Goal: Task Accomplishment & Management: Manage account settings

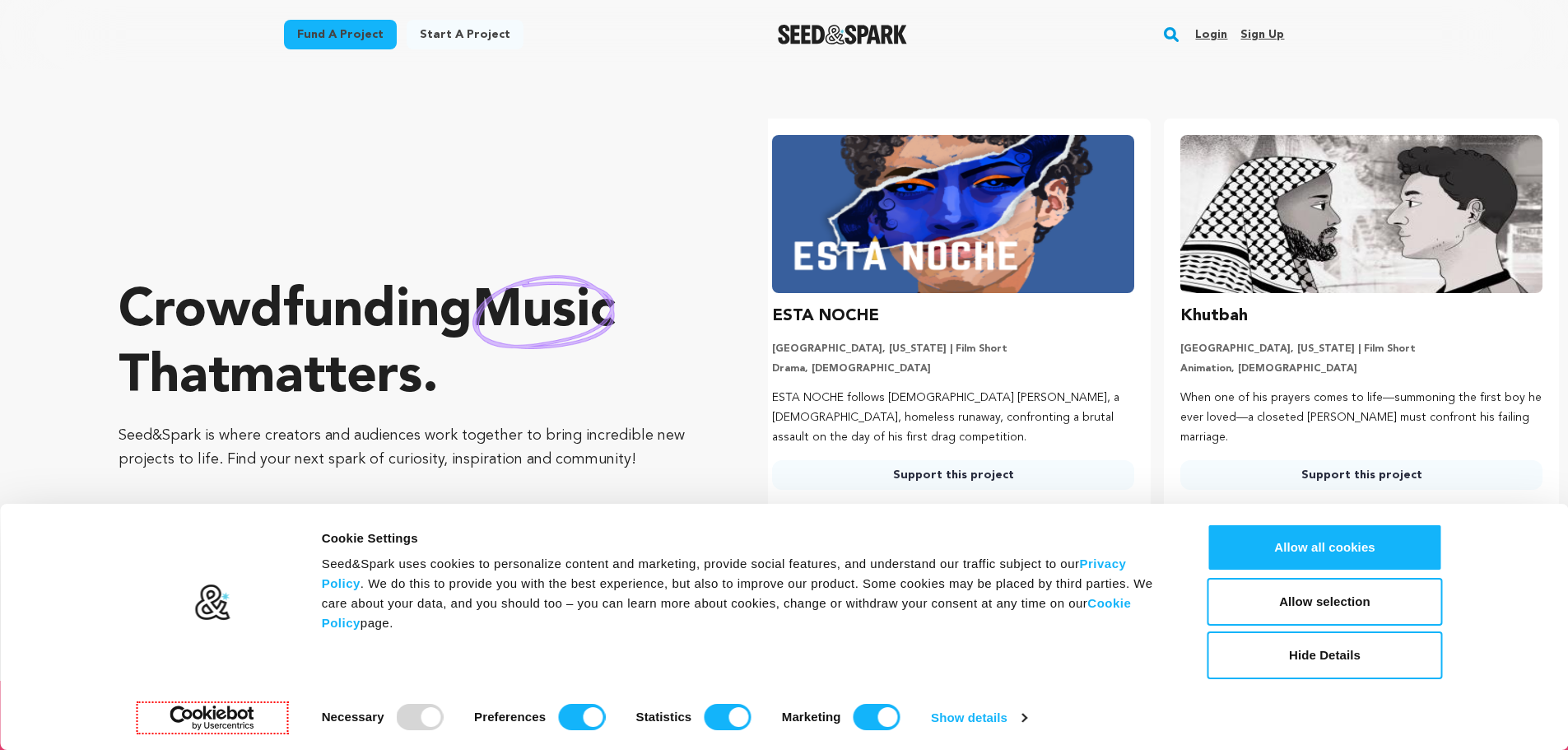
scroll to position [0, 421]
click at [1263, 35] on link "Sign up" at bounding box center [1262, 35] width 43 height 26
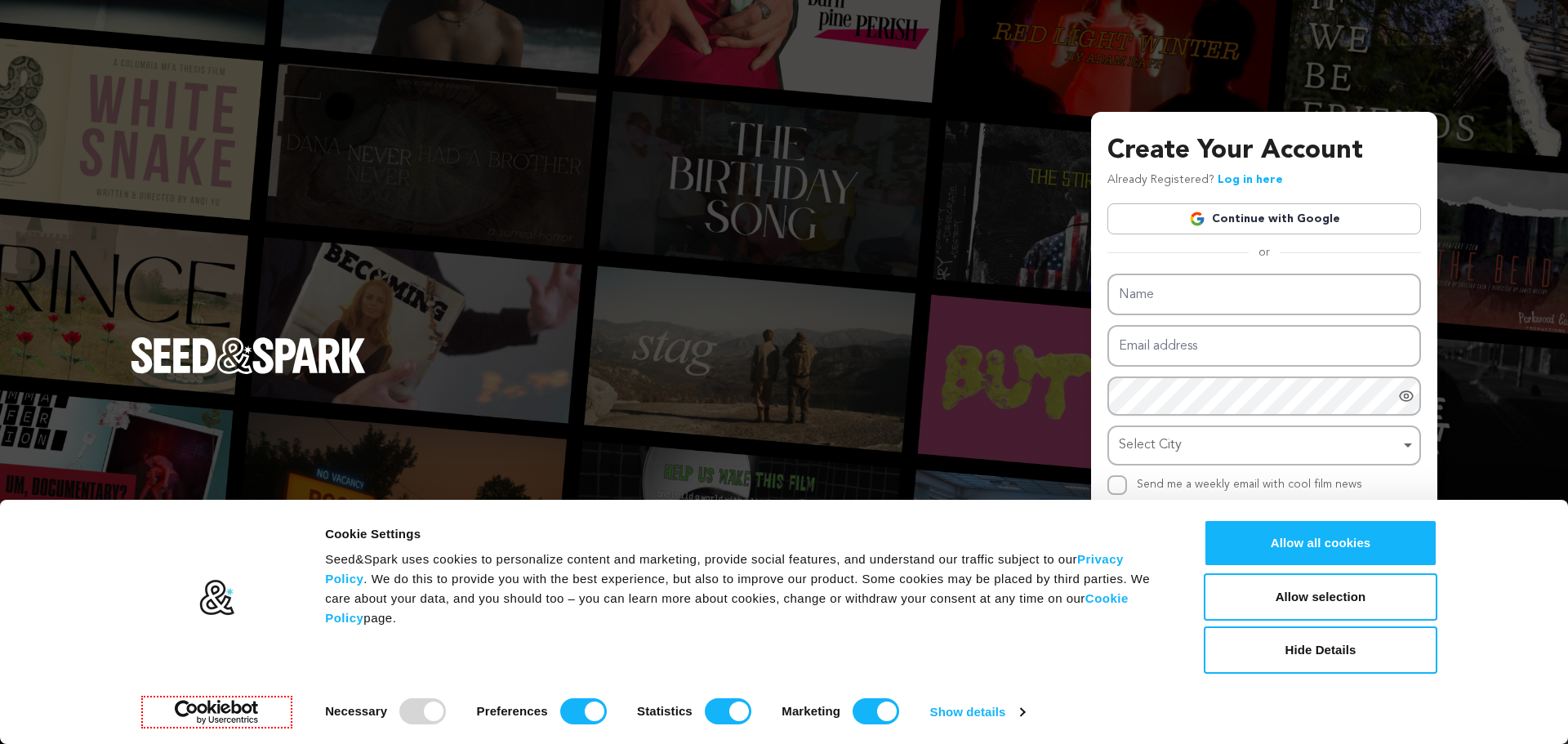
click at [1259, 217] on link "Continue with Google" at bounding box center [1264, 218] width 314 height 31
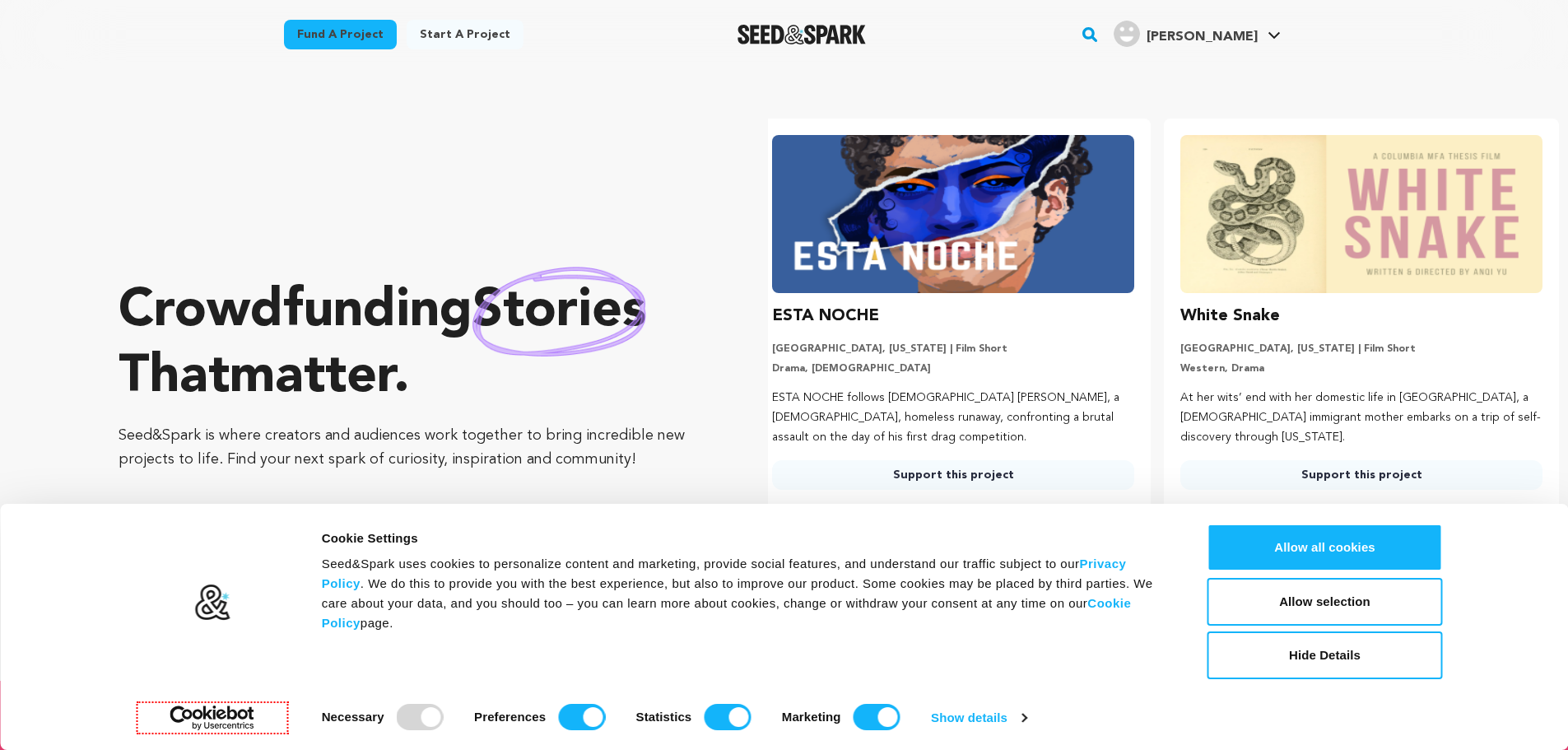
scroll to position [0, 421]
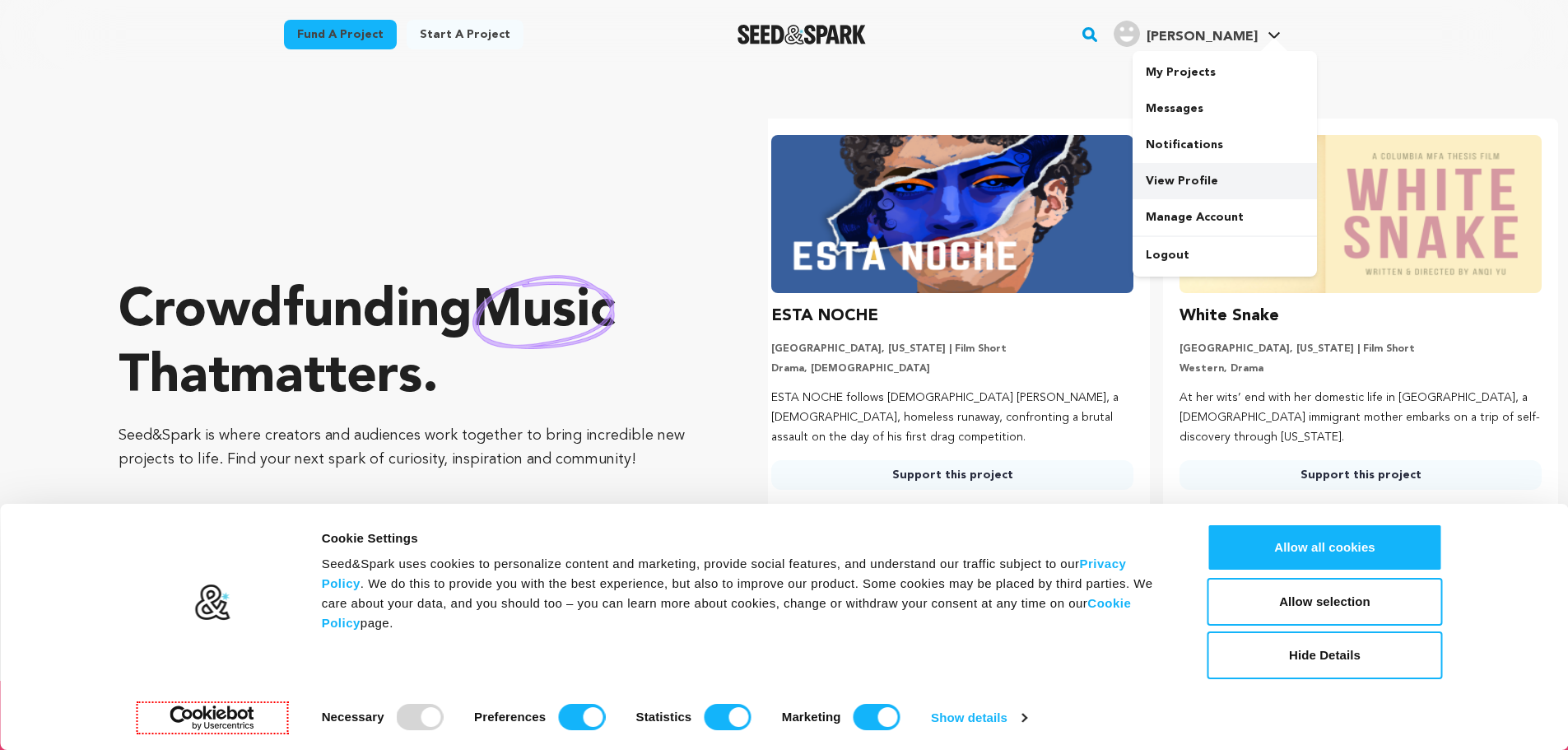
click at [1180, 177] on link "View Profile" at bounding box center [1224, 181] width 184 height 36
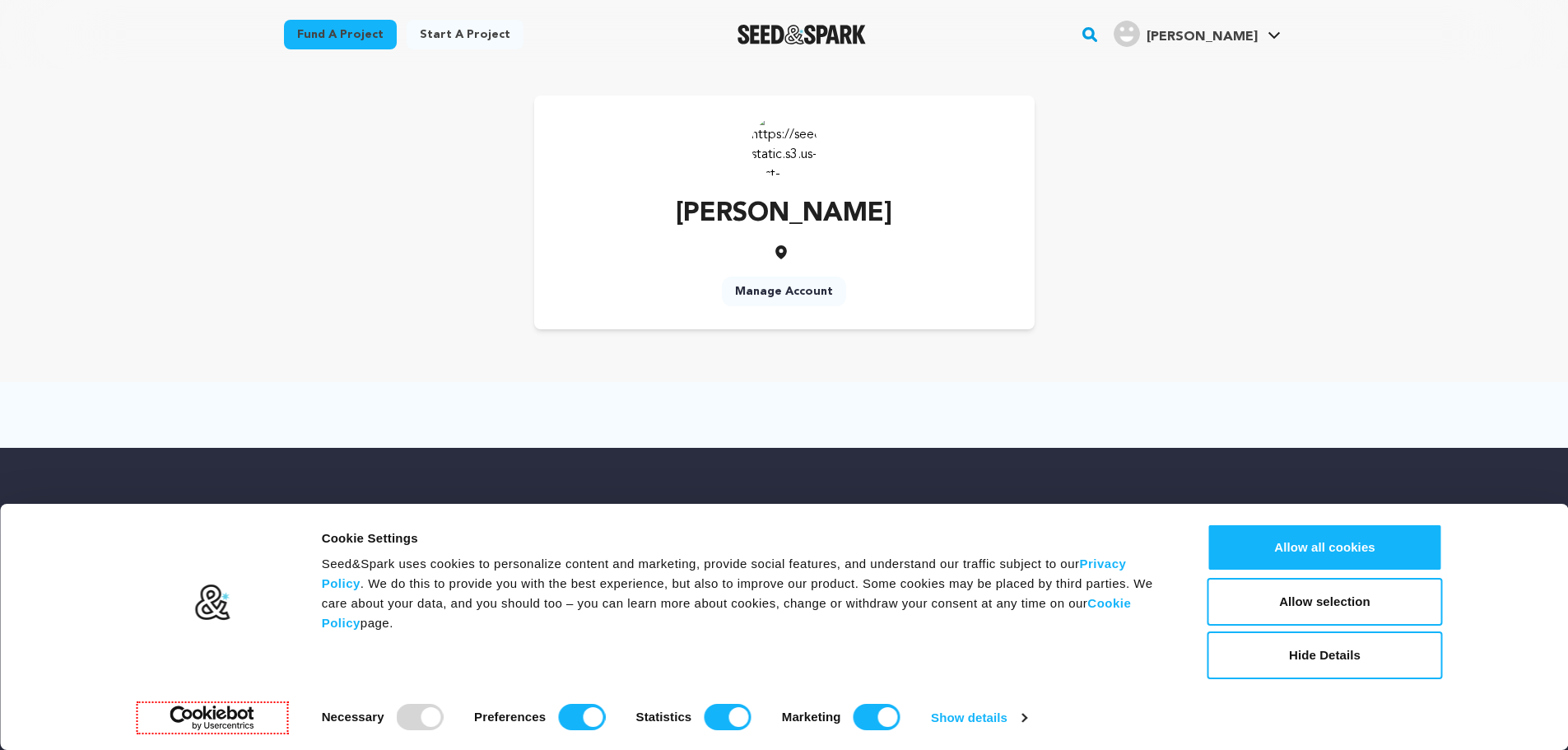
click at [790, 290] on link "Manage Account" at bounding box center [784, 291] width 125 height 29
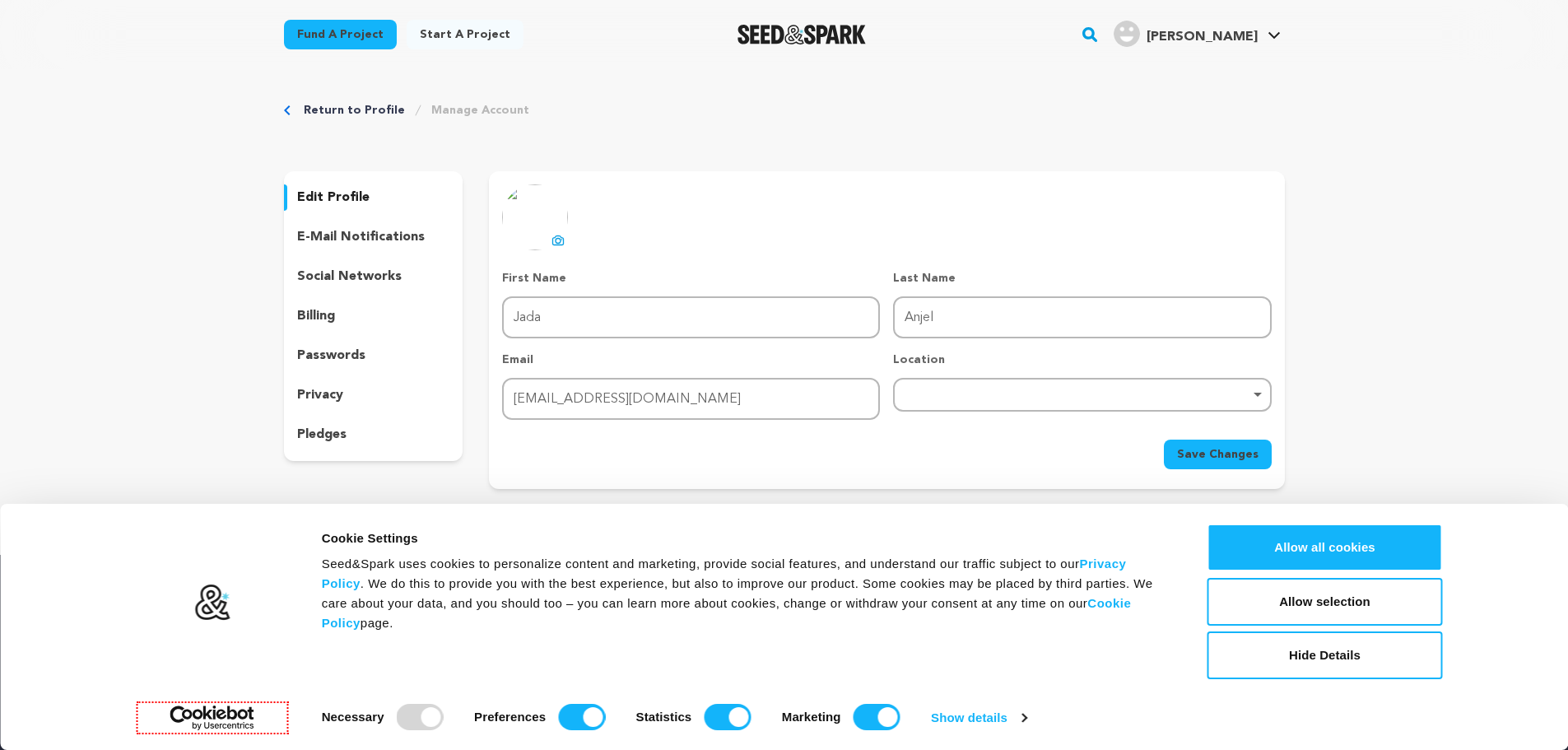
click at [556, 236] on icon at bounding box center [558, 240] width 10 height 9
click at [1213, 458] on span "Save Changes" at bounding box center [1218, 454] width 81 height 16
click at [1178, 213] on link "Manage Account" at bounding box center [1224, 217] width 184 height 36
click at [329, 230] on p "e-mail notifications" at bounding box center [361, 237] width 127 height 20
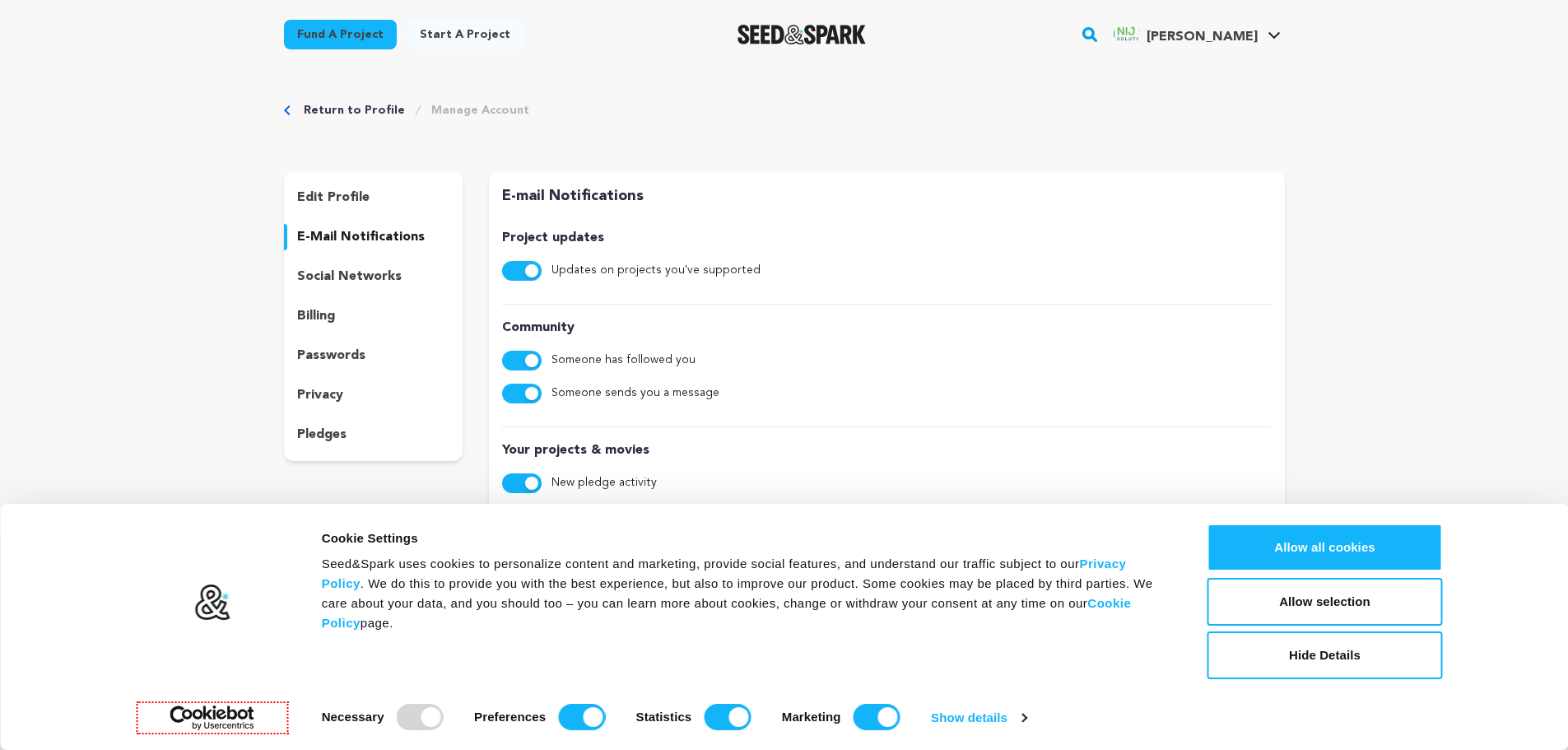
click at [333, 270] on p "social networks" at bounding box center [349, 276] width 105 height 20
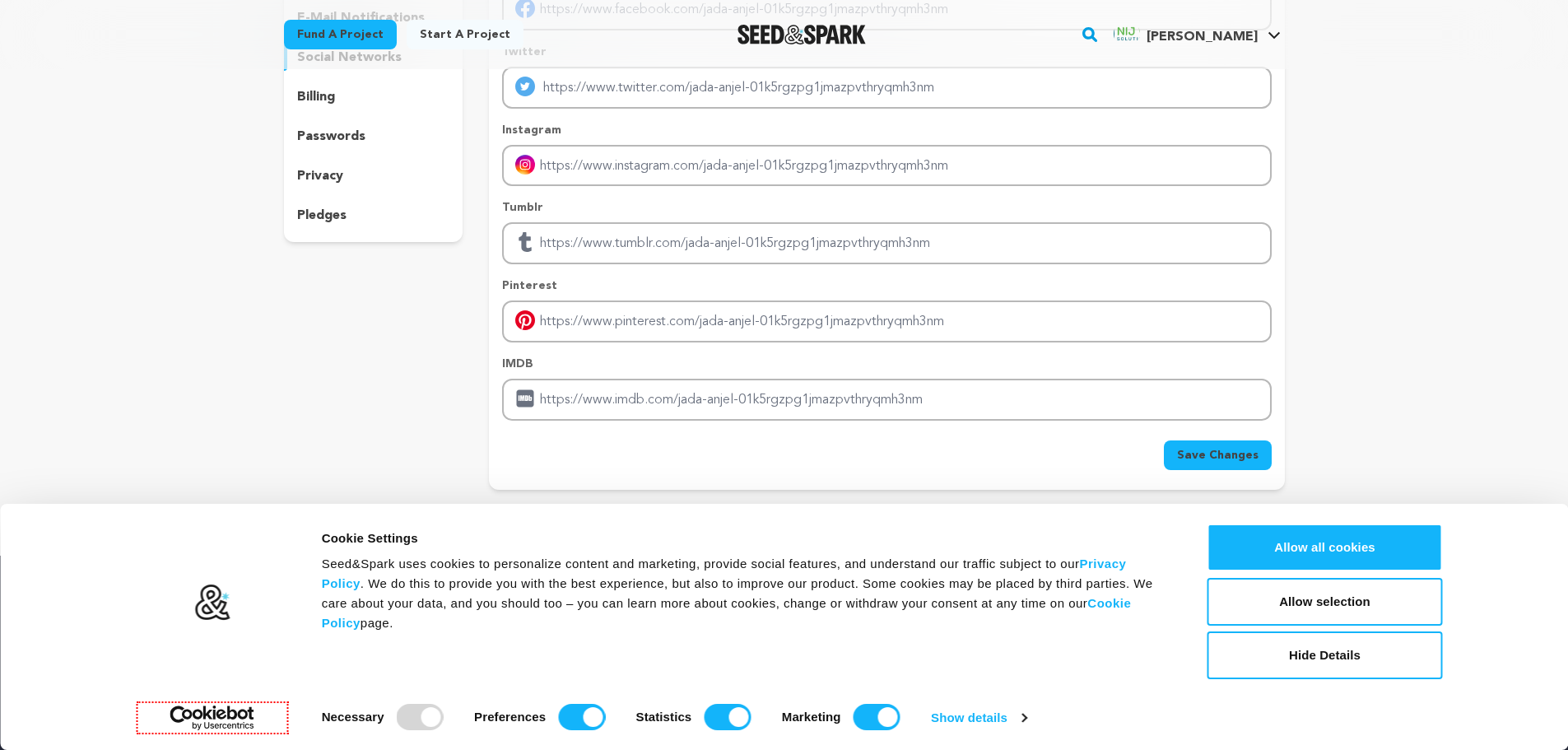
scroll to position [247, 0]
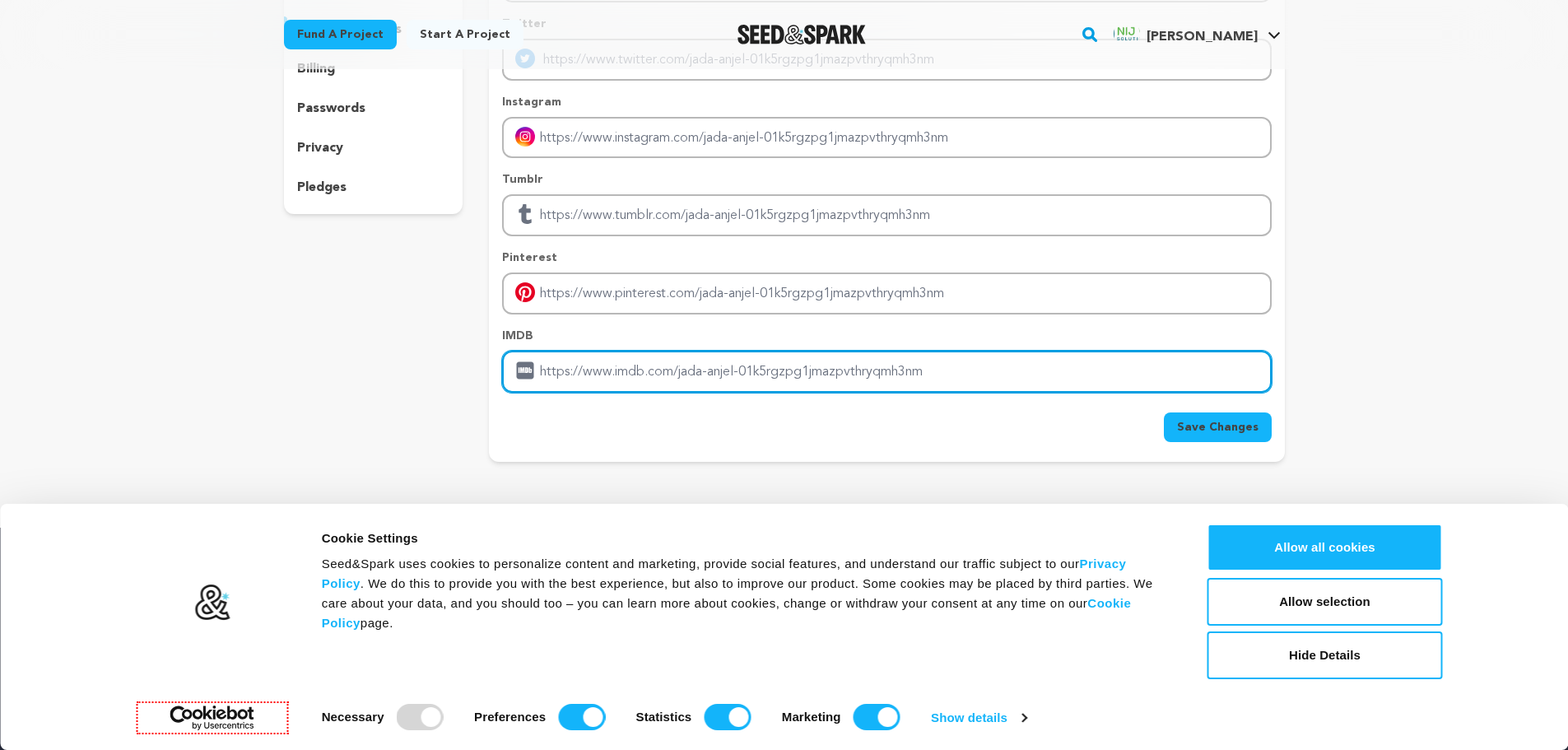
click at [767, 380] on input "Enter IMDB profile link" at bounding box center [886, 371] width 768 height 42
paste input "https://www.nijwebsolution.com/"
type input "https://www.nijwebsolution.com/"
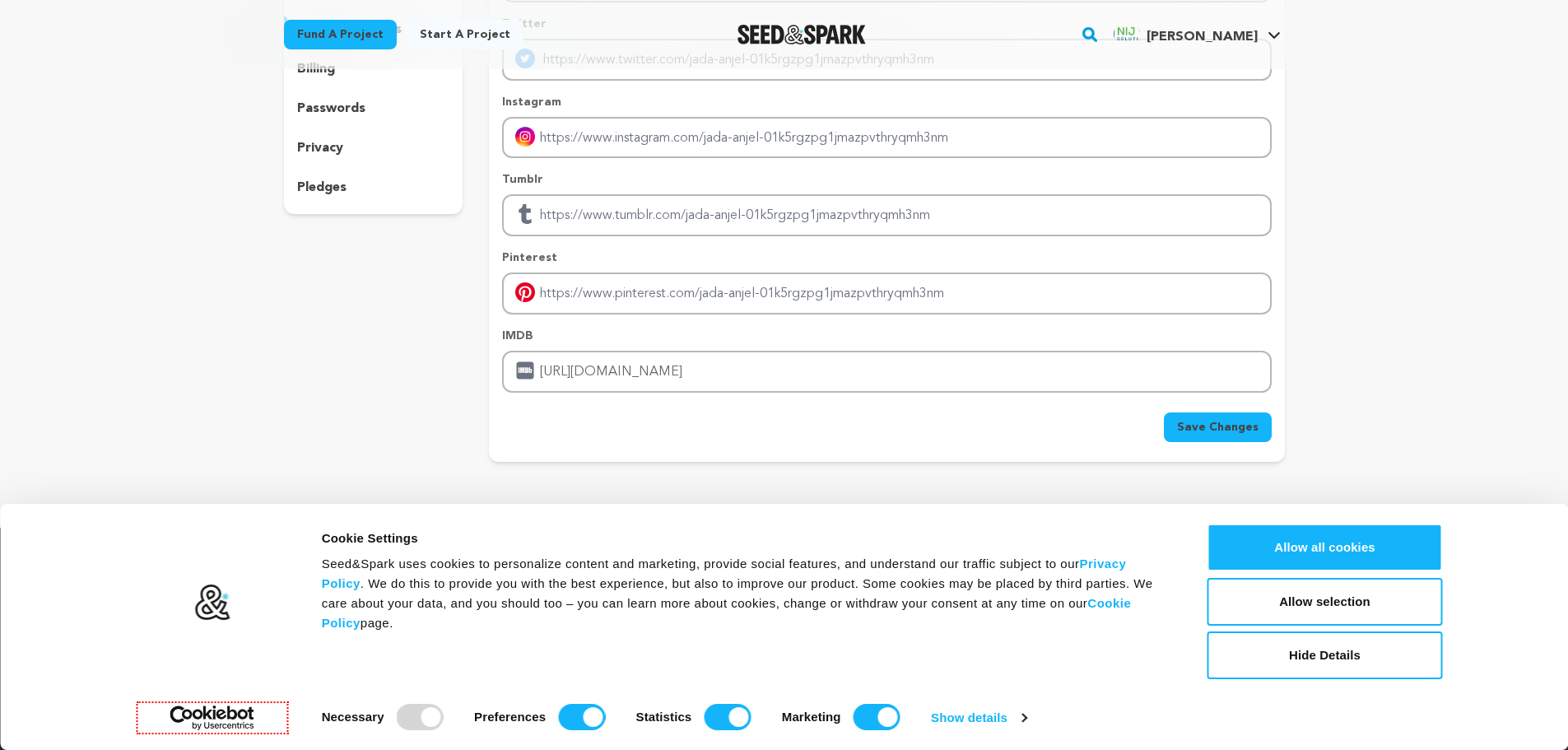
click at [1231, 422] on span "Save Changes" at bounding box center [1218, 427] width 81 height 16
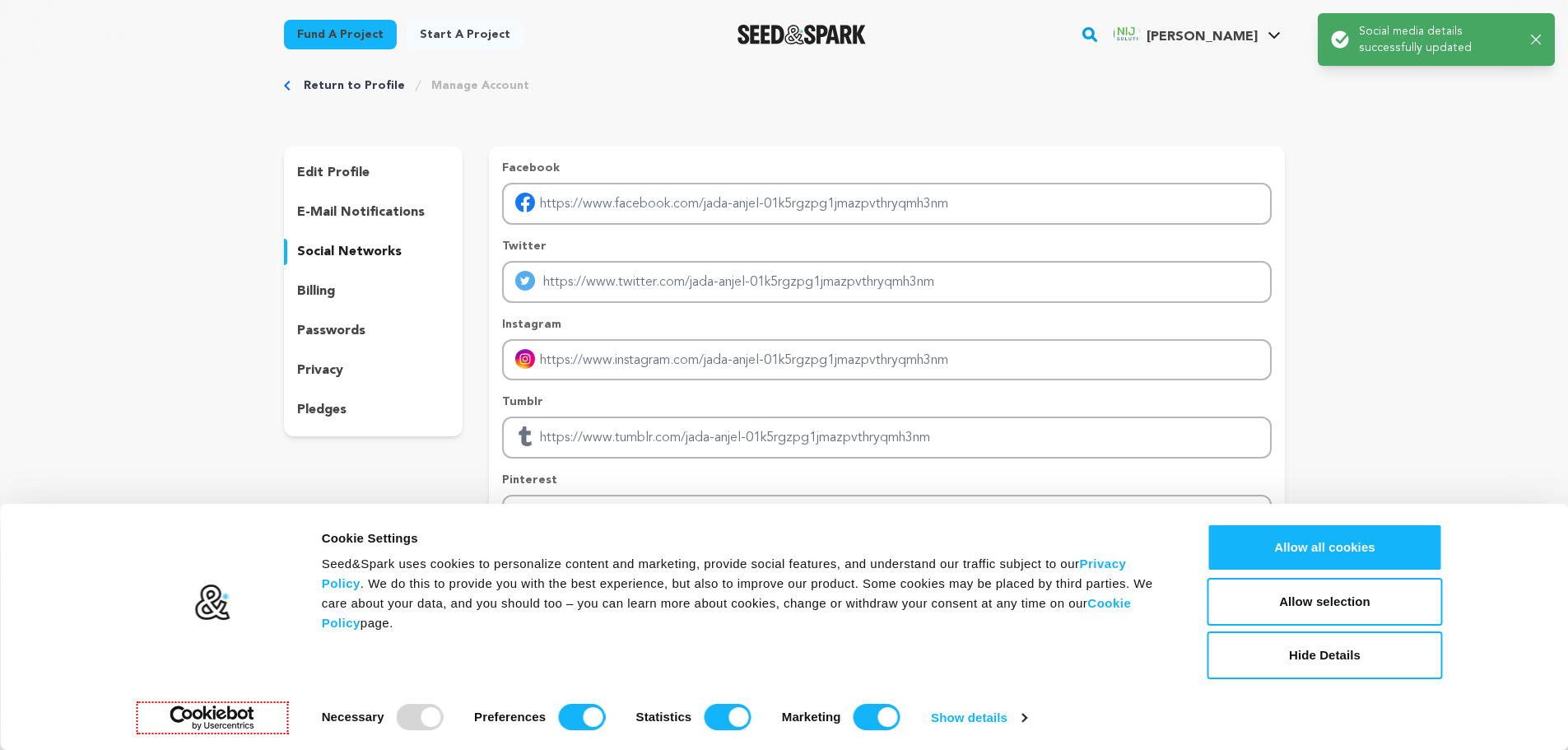
scroll to position [0, 0]
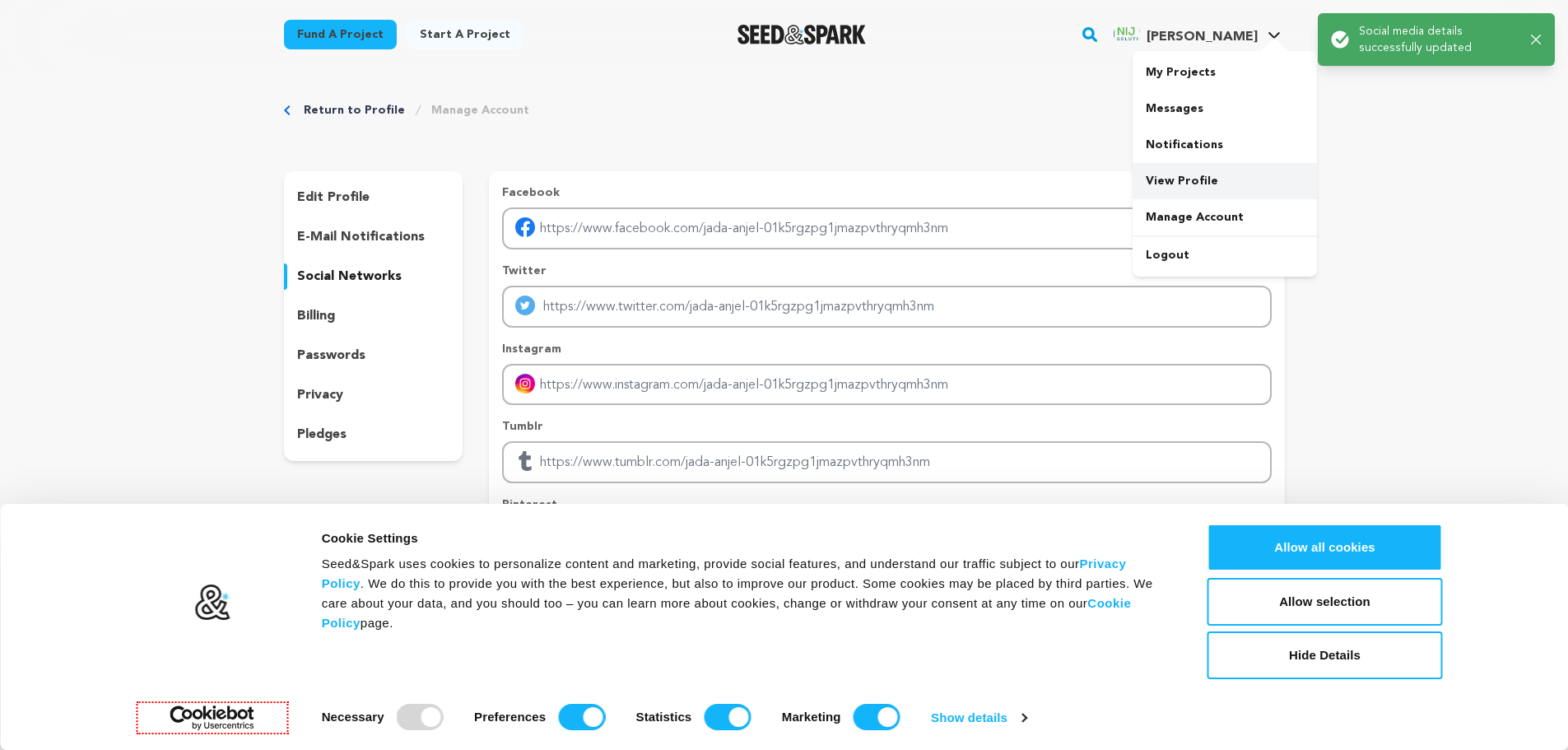
click at [1180, 178] on link "View Profile" at bounding box center [1224, 181] width 184 height 36
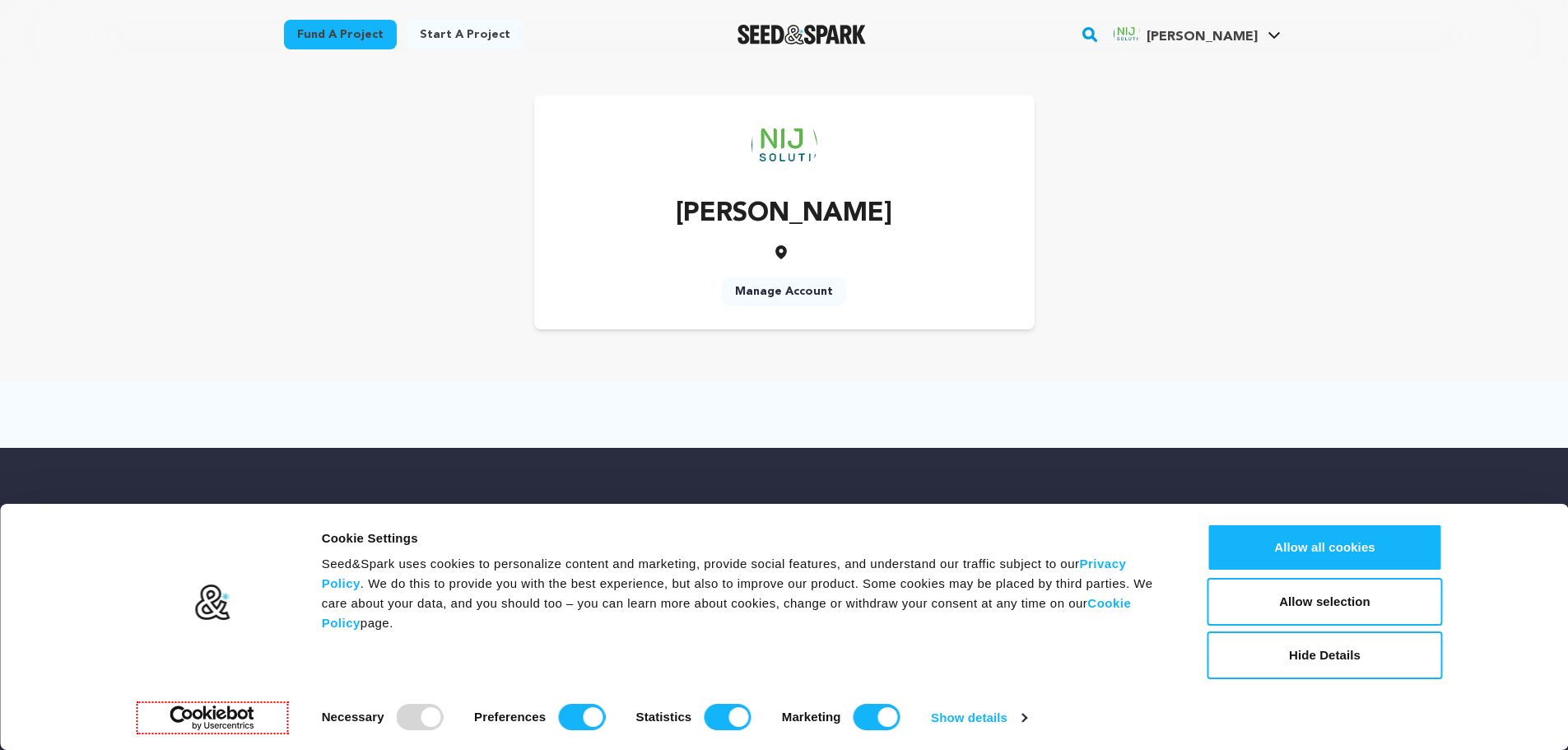
click at [802, 287] on link "Manage Account" at bounding box center [784, 291] width 125 height 29
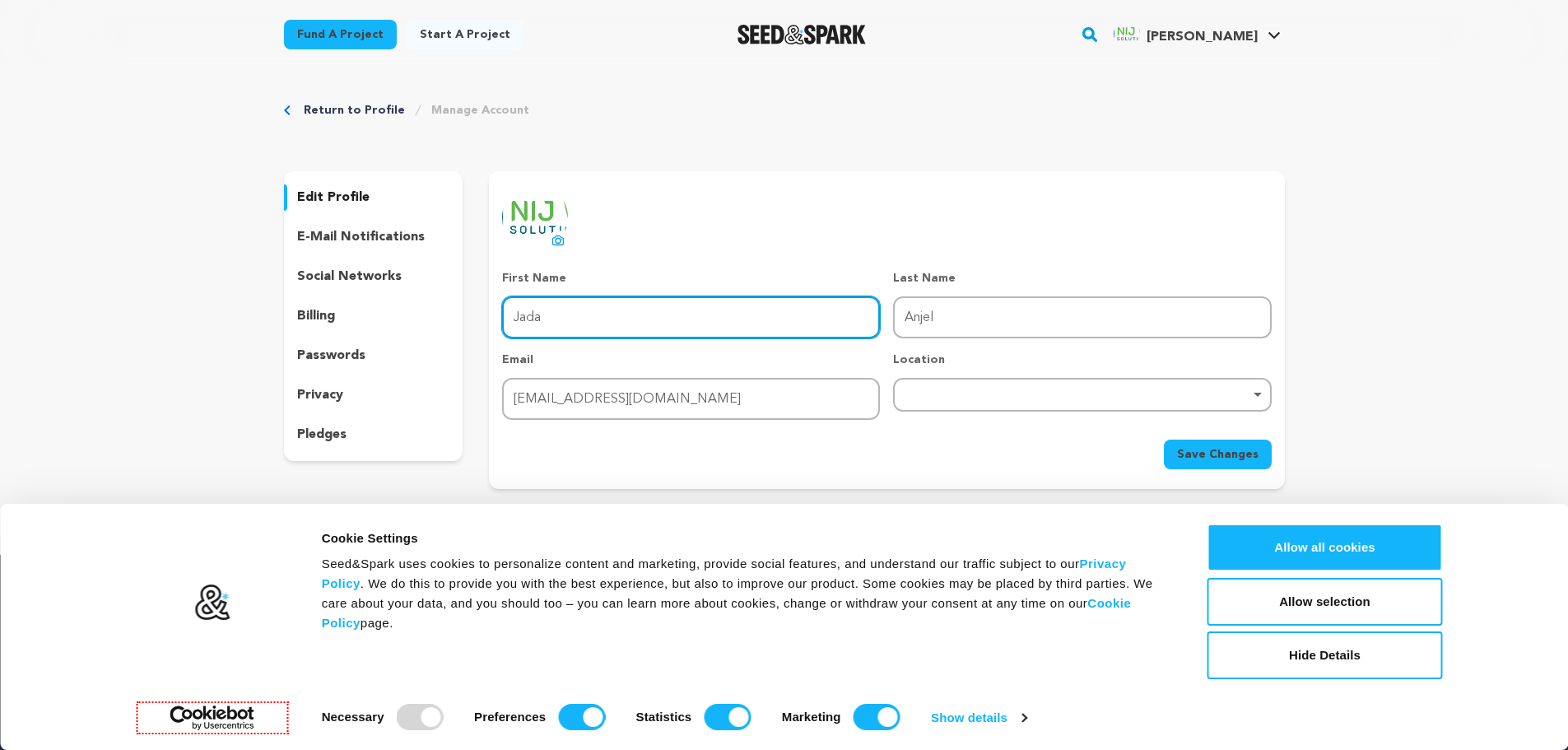
drag, startPoint x: 617, startPoint y: 332, endPoint x: 411, endPoint y: 325, distance: 206.1
click at [411, 325] on div "edit profile e-mail notifications social networks billing passwords privacy ple…" at bounding box center [784, 330] width 1001 height 318
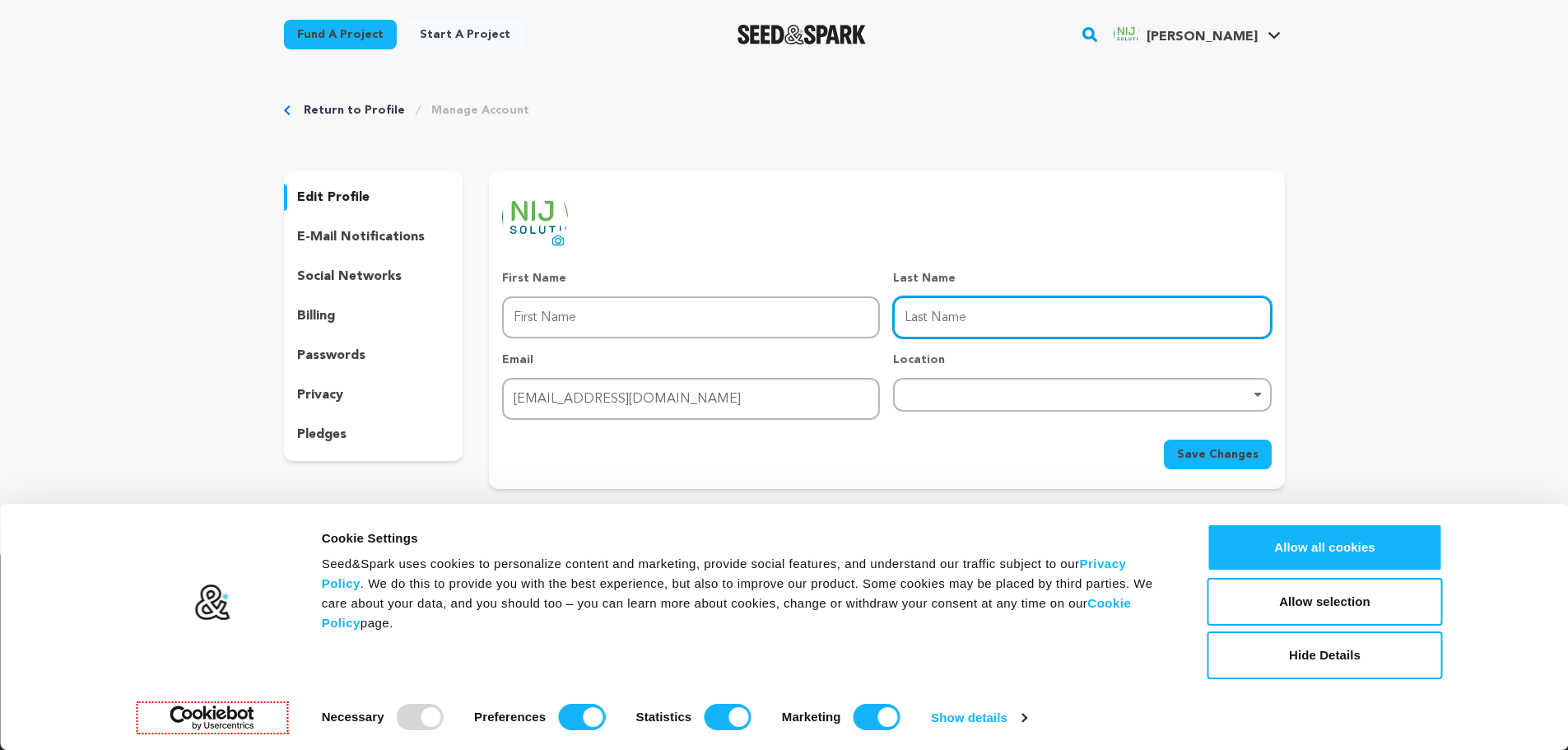
drag, startPoint x: 1038, startPoint y: 305, endPoint x: 806, endPoint y: 317, distance: 232.3
click at [806, 317] on div "First Name First Name Last Name Last Name Email Email jadaanjel@gmail.com Locat…" at bounding box center [886, 345] width 768 height 150
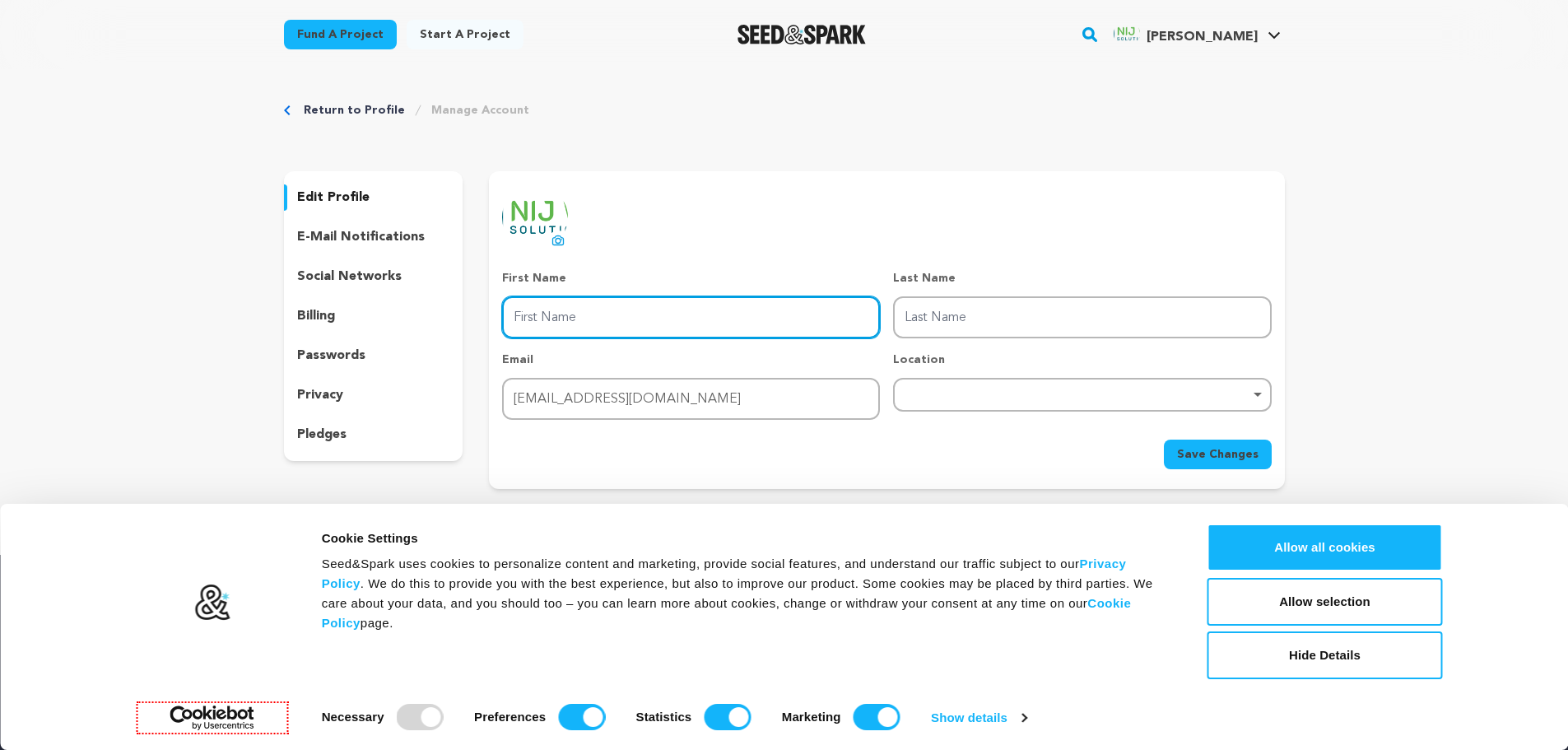
click at [643, 318] on input "First Name" at bounding box center [691, 317] width 378 height 42
type input "Nij web"
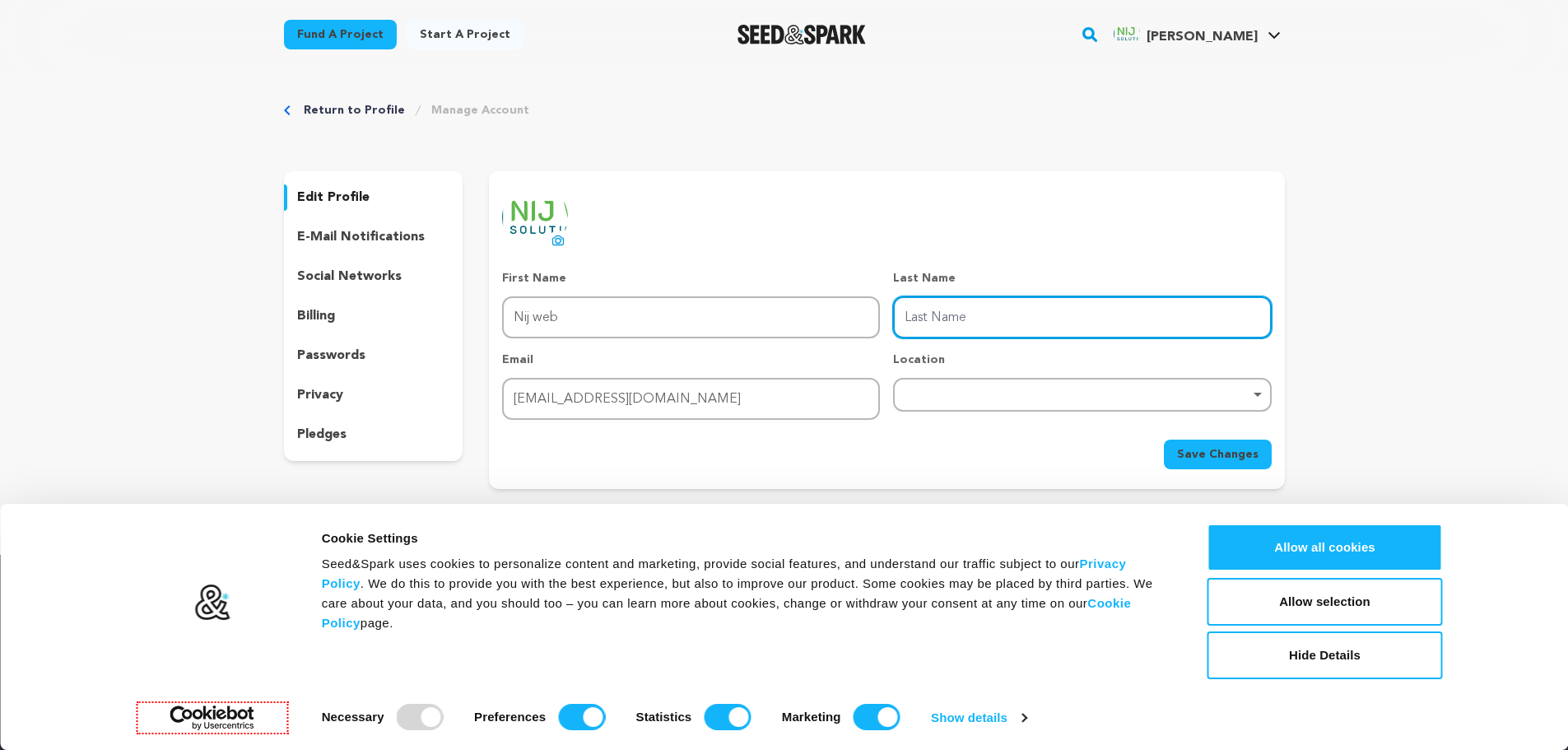
drag, startPoint x: 1088, startPoint y: 321, endPoint x: 1083, endPoint y: 337, distance: 16.8
click at [1088, 321] on input "Last Name" at bounding box center [1082, 317] width 378 height 42
type input "solution"
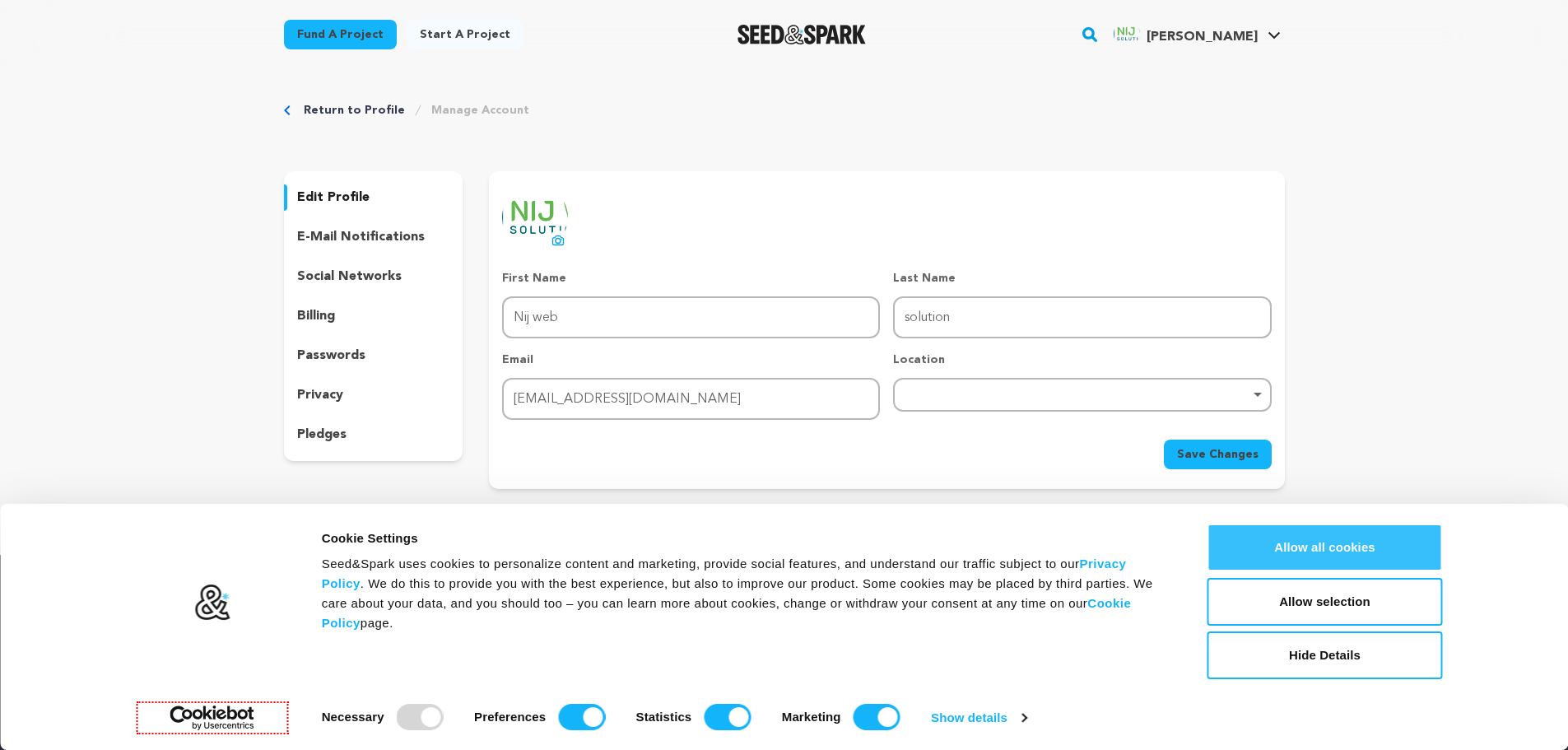
click at [1284, 541] on button "Allow all cookies" at bounding box center [1324, 548] width 235 height 48
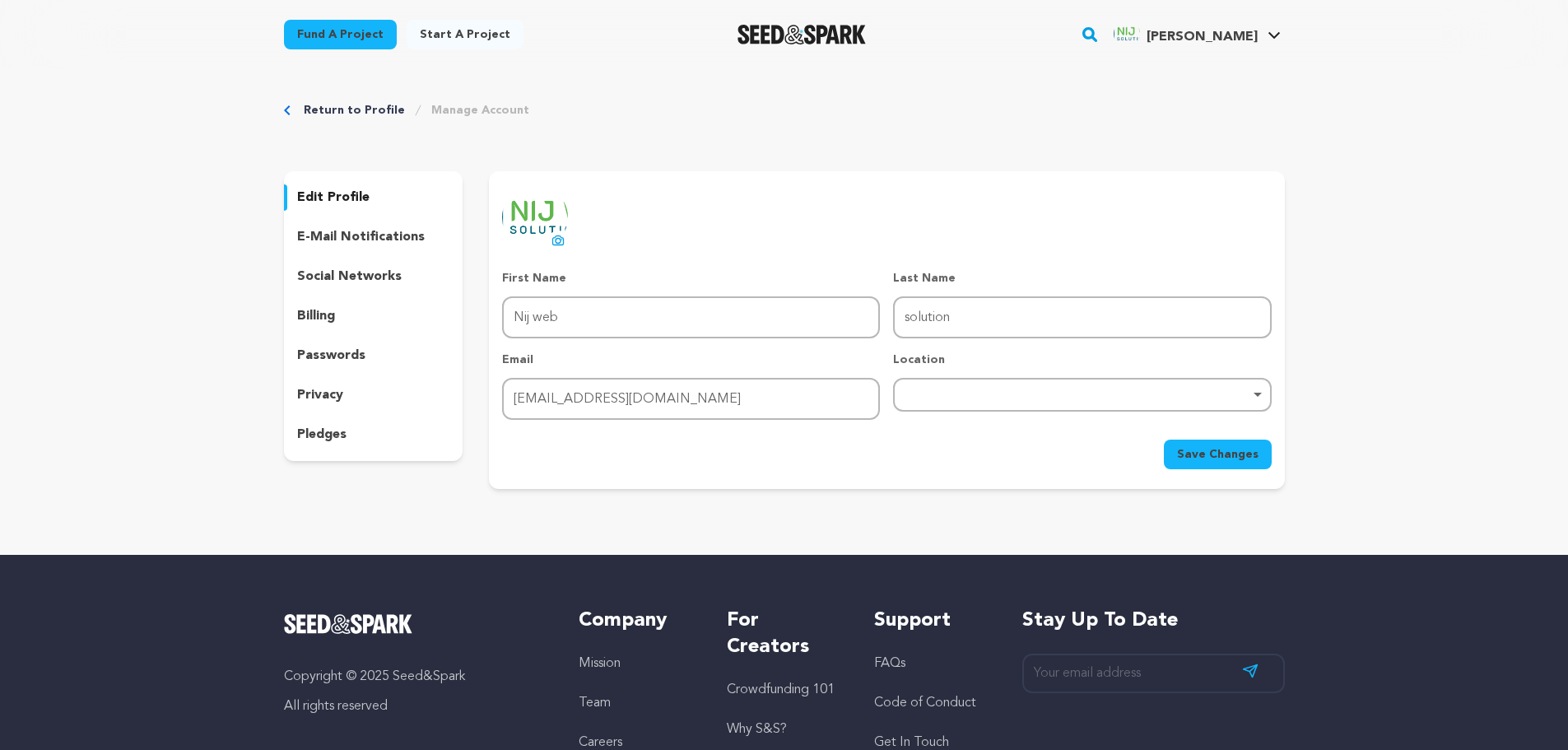
click at [332, 393] on p "privacy" at bounding box center [320, 395] width 46 height 20
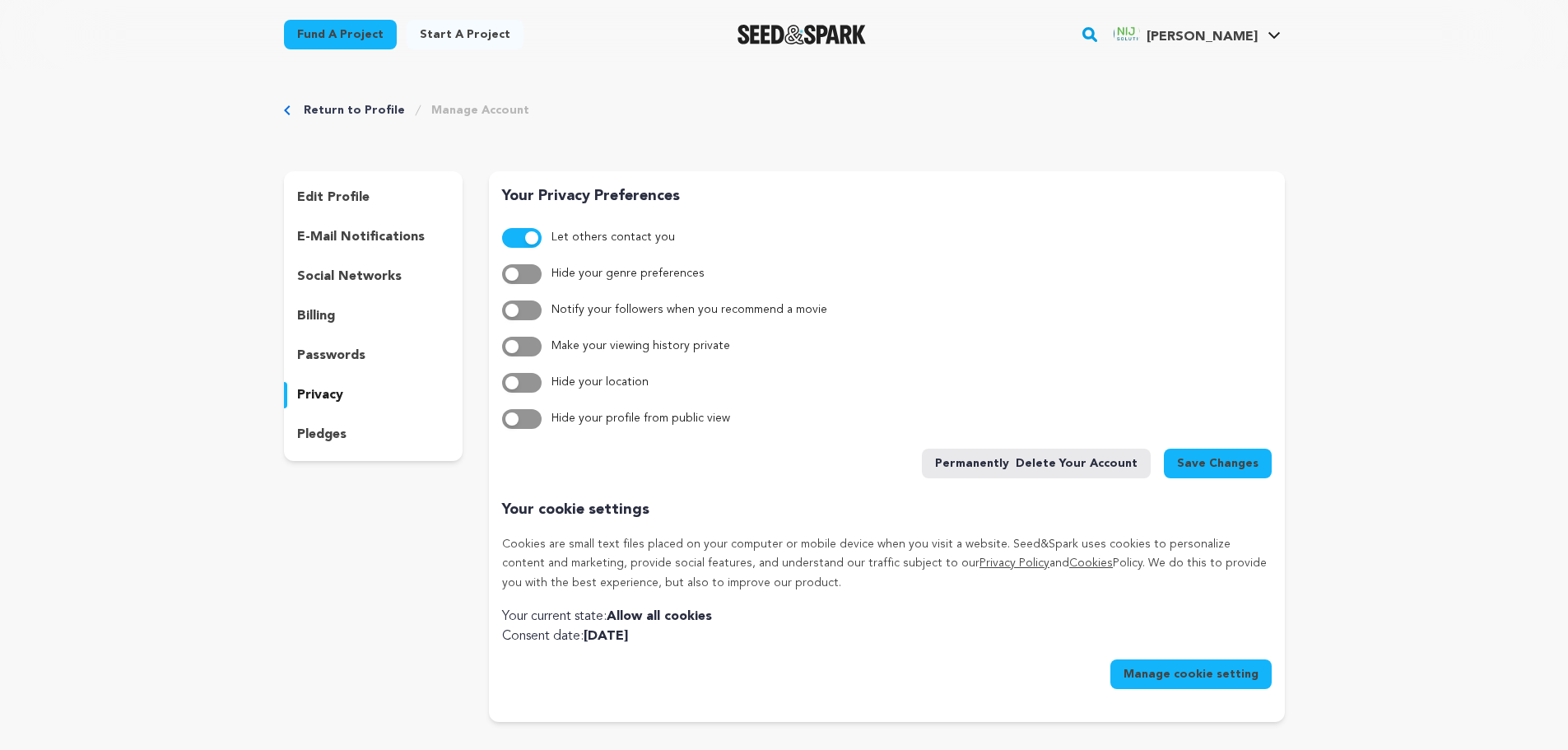
click at [521, 239] on button "button" at bounding box center [522, 238] width 40 height 20
click at [1231, 472] on button "Save Changes" at bounding box center [1218, 463] width 108 height 29
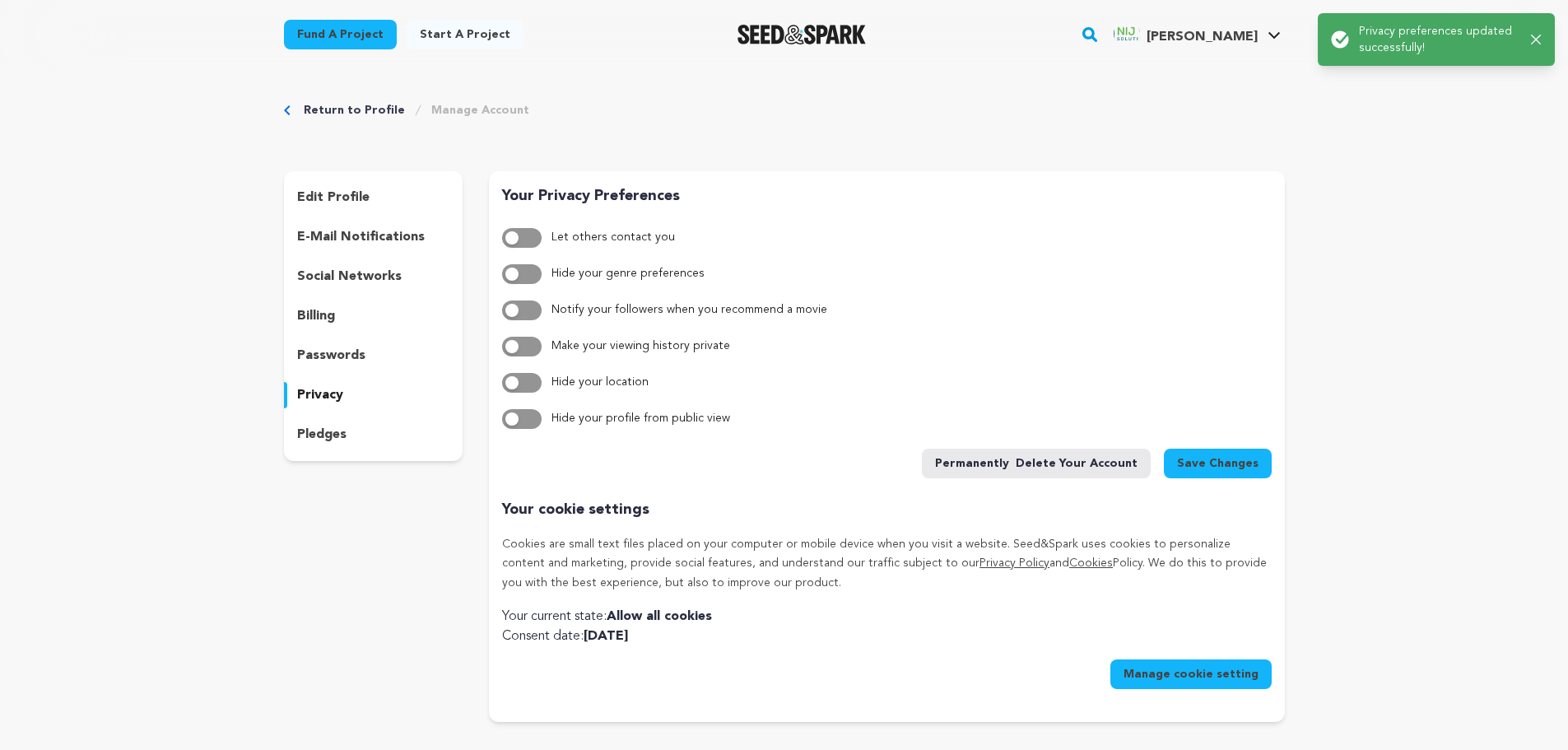
click at [329, 431] on p "pledges" at bounding box center [322, 435] width 49 height 20
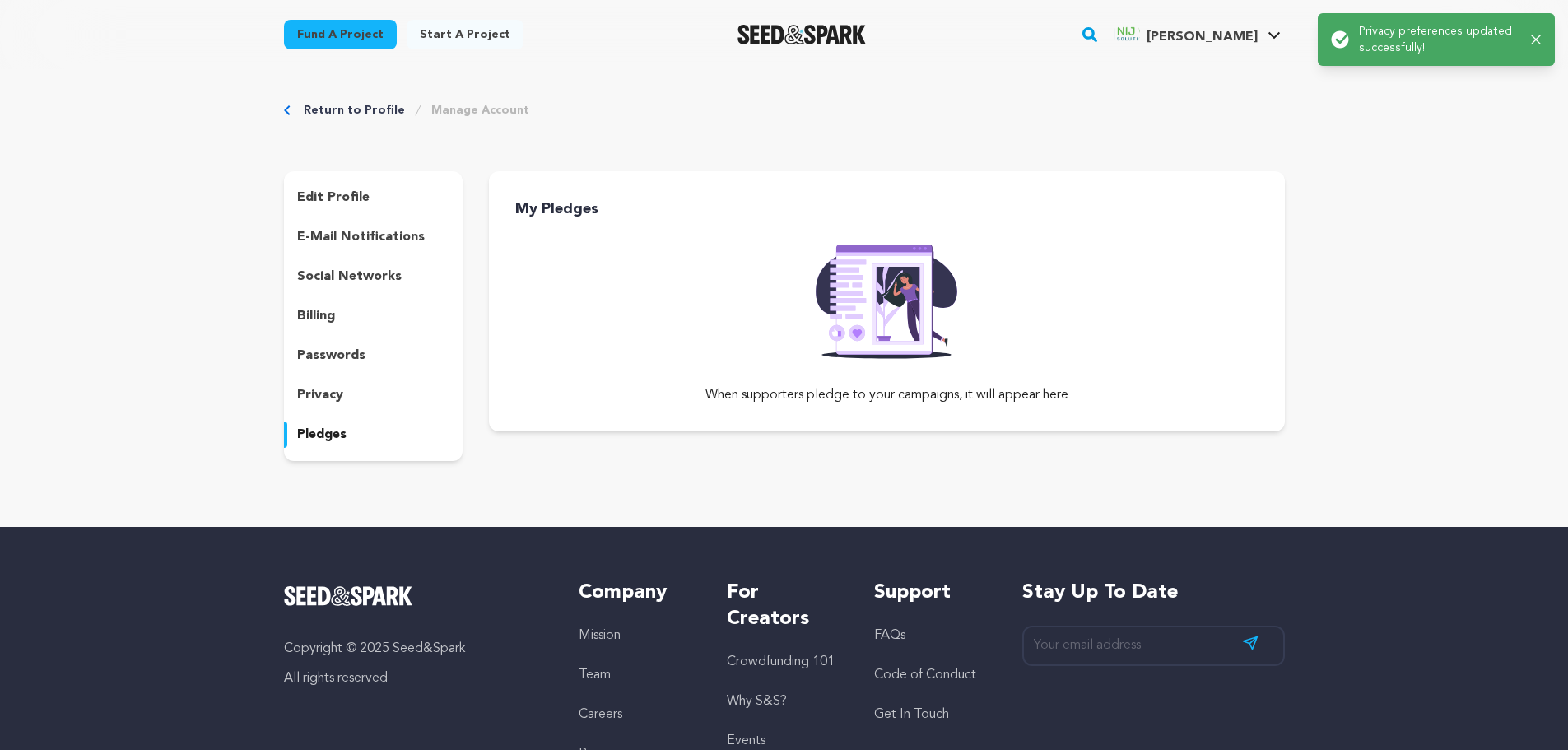
click at [322, 279] on p "social networks" at bounding box center [349, 276] width 105 height 20
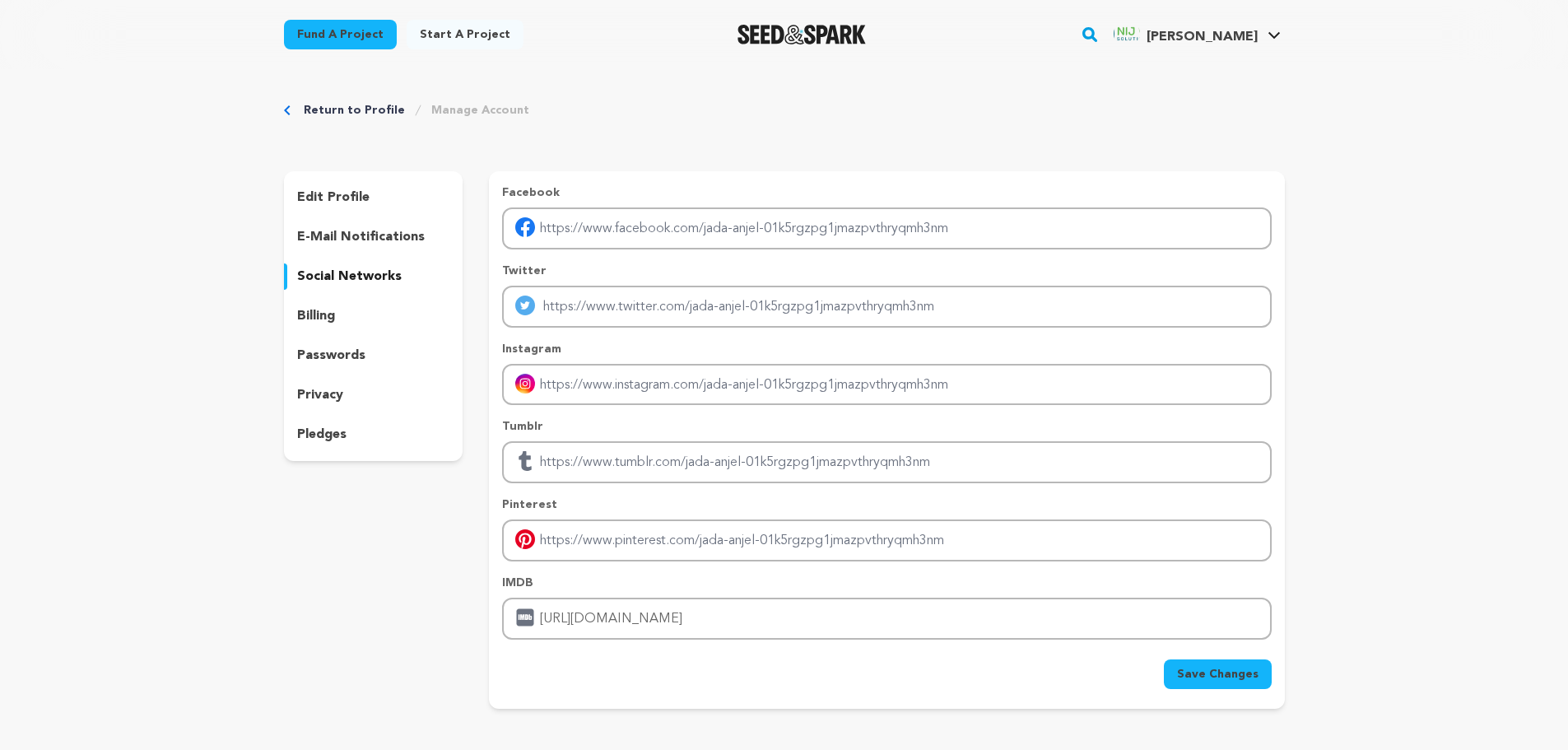
click at [1247, 673] on span "Save Changes" at bounding box center [1218, 673] width 81 height 16
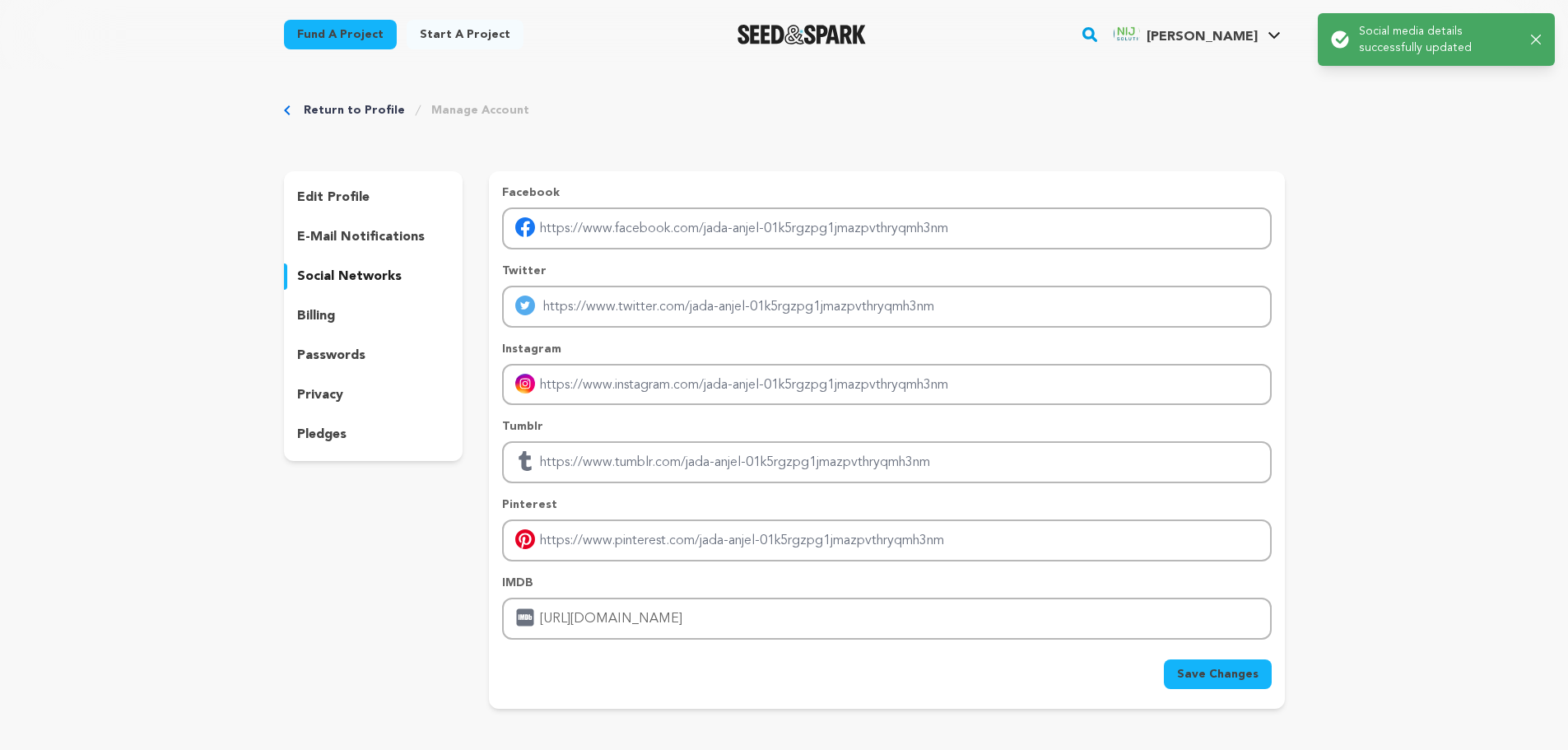
click at [359, 111] on link "Return to Profile" at bounding box center [354, 110] width 101 height 16
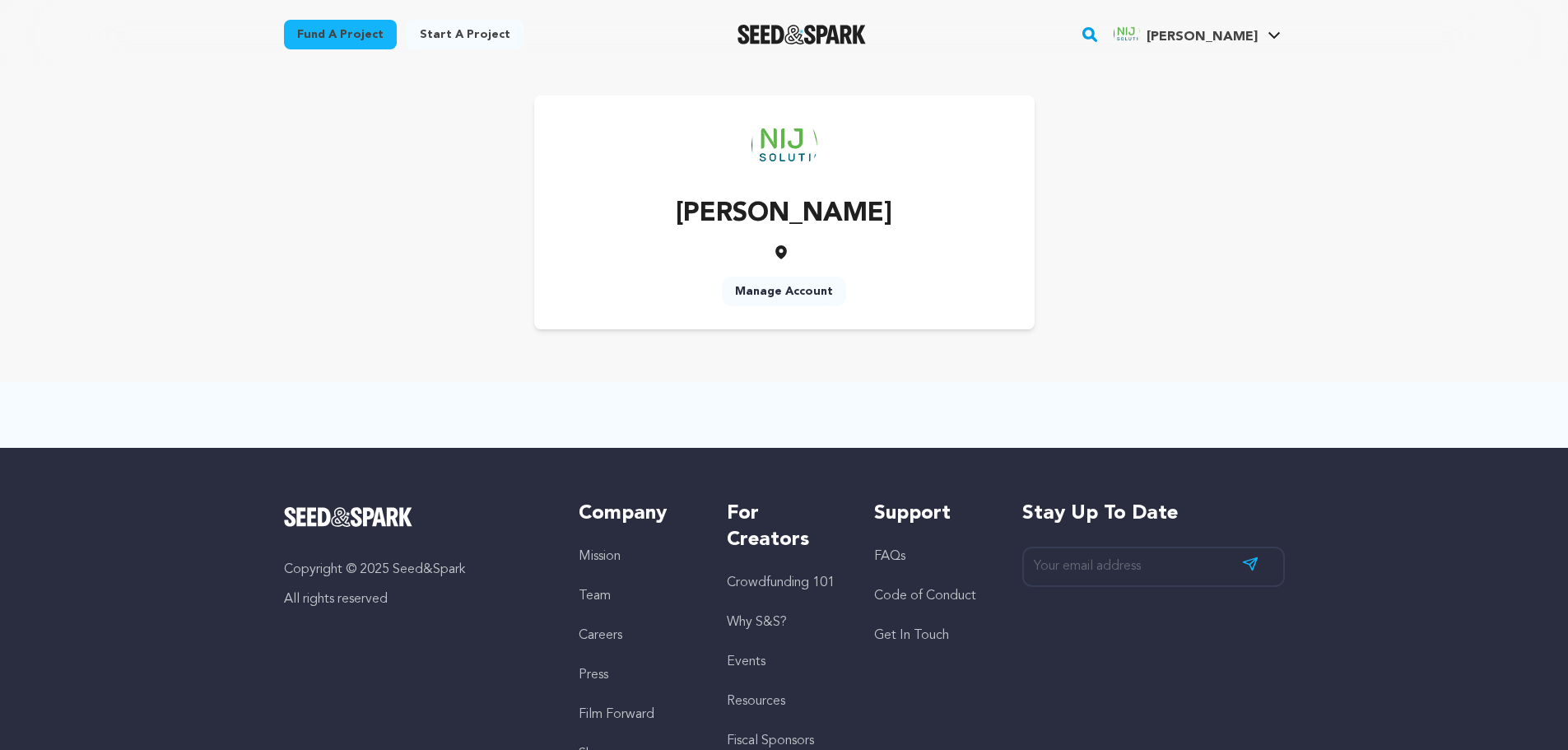
click at [784, 290] on link "Manage Account" at bounding box center [784, 291] width 125 height 29
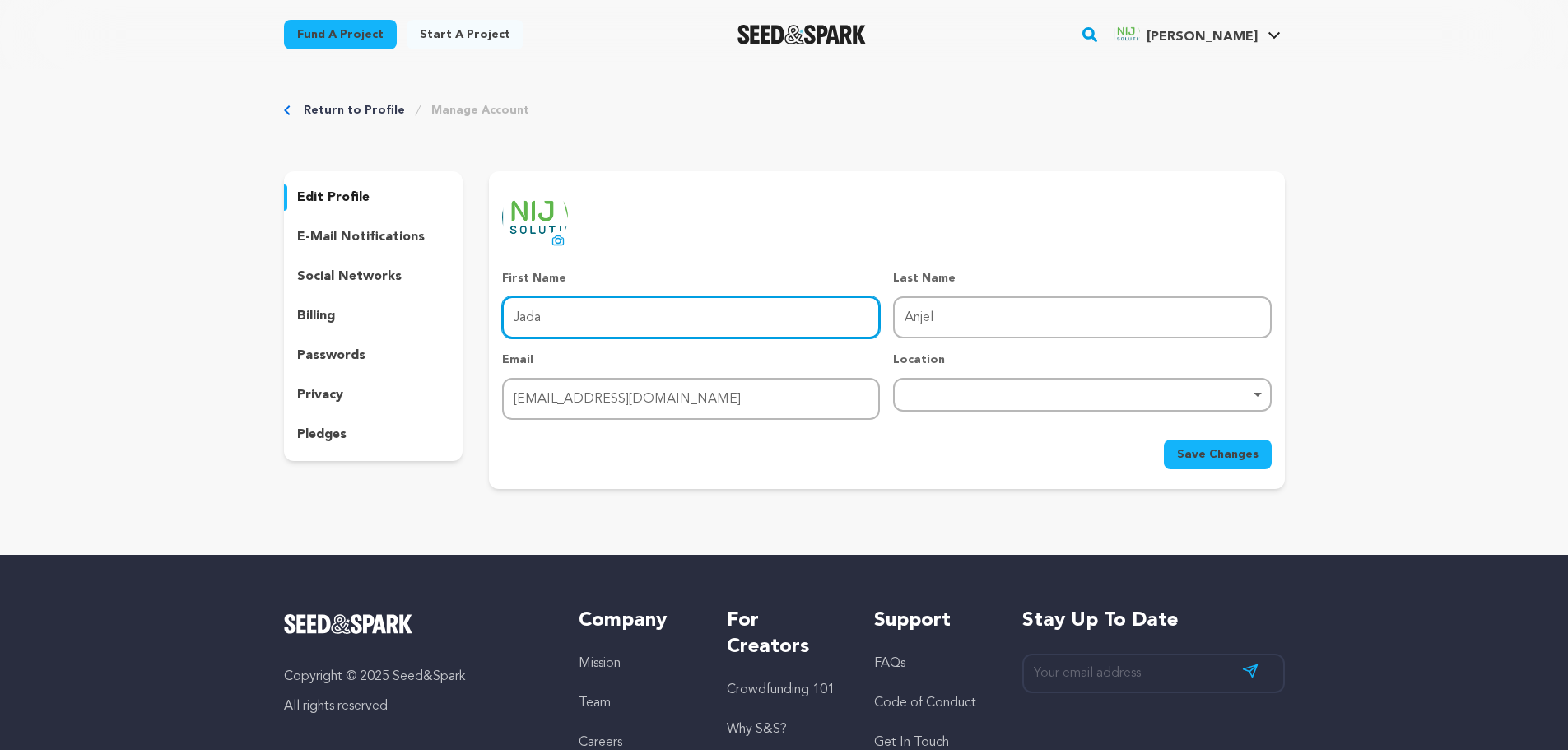
drag, startPoint x: 583, startPoint y: 315, endPoint x: 380, endPoint y: 338, distance: 204.3
click at [380, 338] on div "edit profile e-mail notifications social networks billing passwords privacy ple…" at bounding box center [784, 330] width 1001 height 318
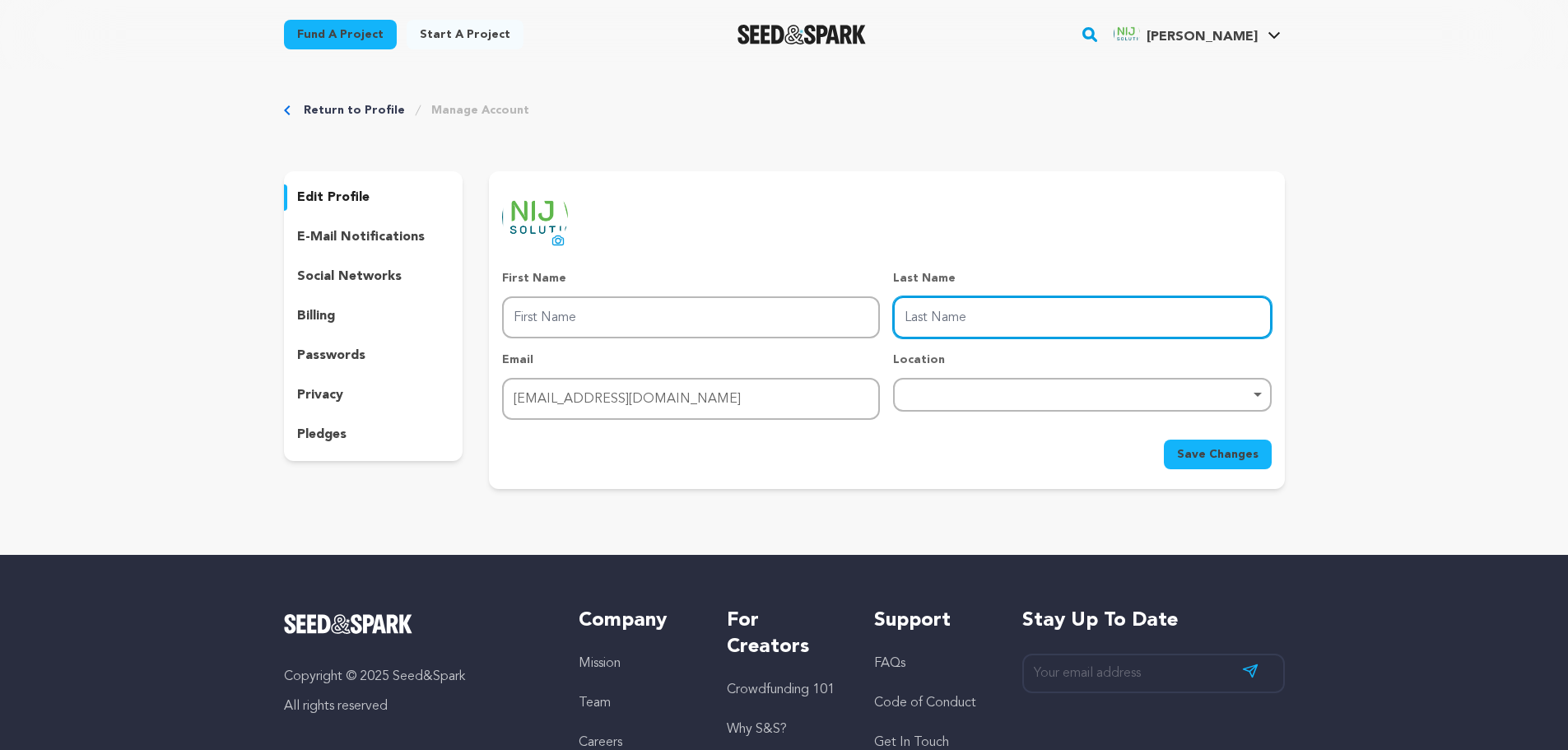
drag, startPoint x: 949, startPoint y: 314, endPoint x: 830, endPoint y: 320, distance: 119.2
click at [830, 320] on div "First Name First Name Last Name Last Name Email Email jadaanjel@gmail.com Locat…" at bounding box center [886, 345] width 768 height 150
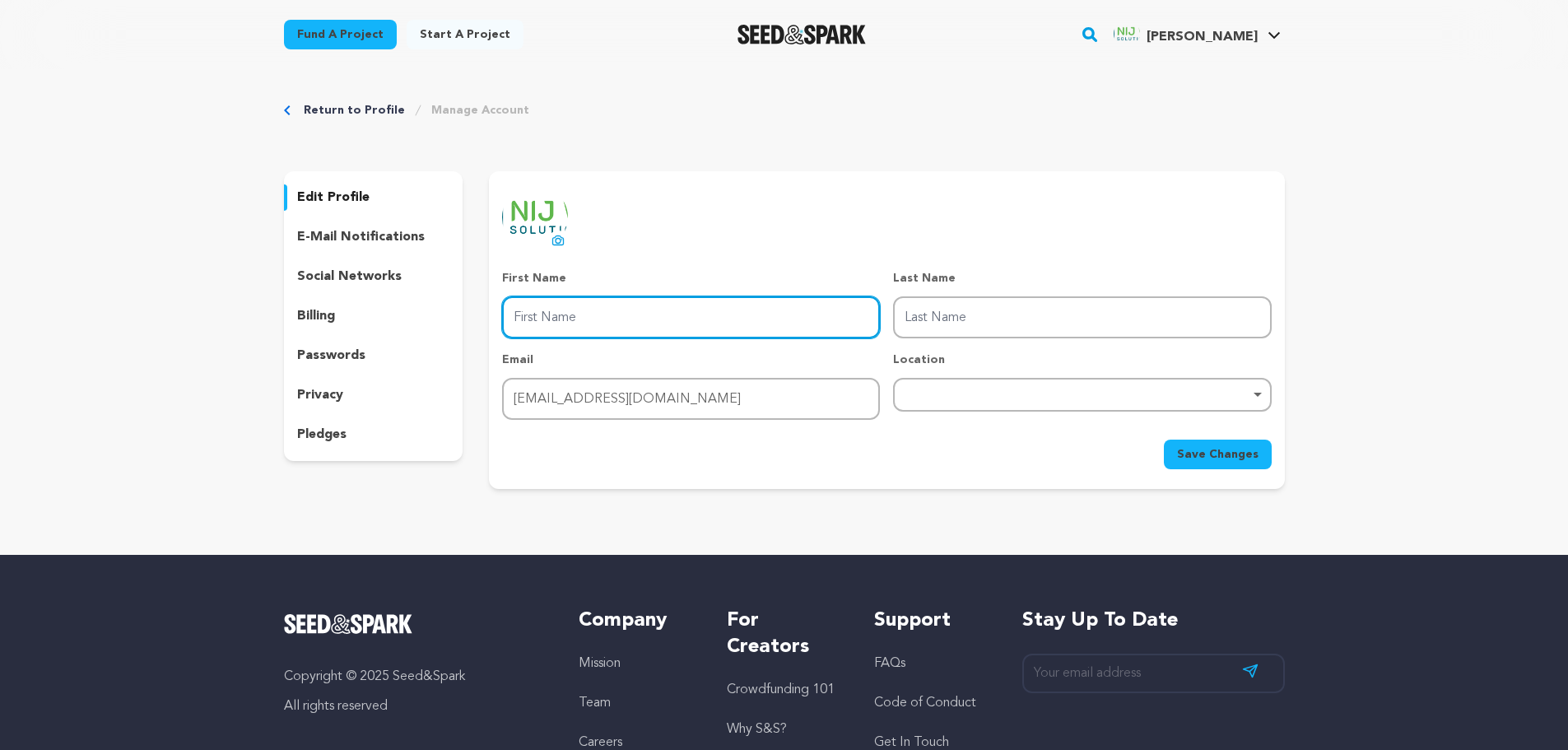
click at [538, 305] on input "First Name" at bounding box center [691, 317] width 378 height 42
type input "Nij web"
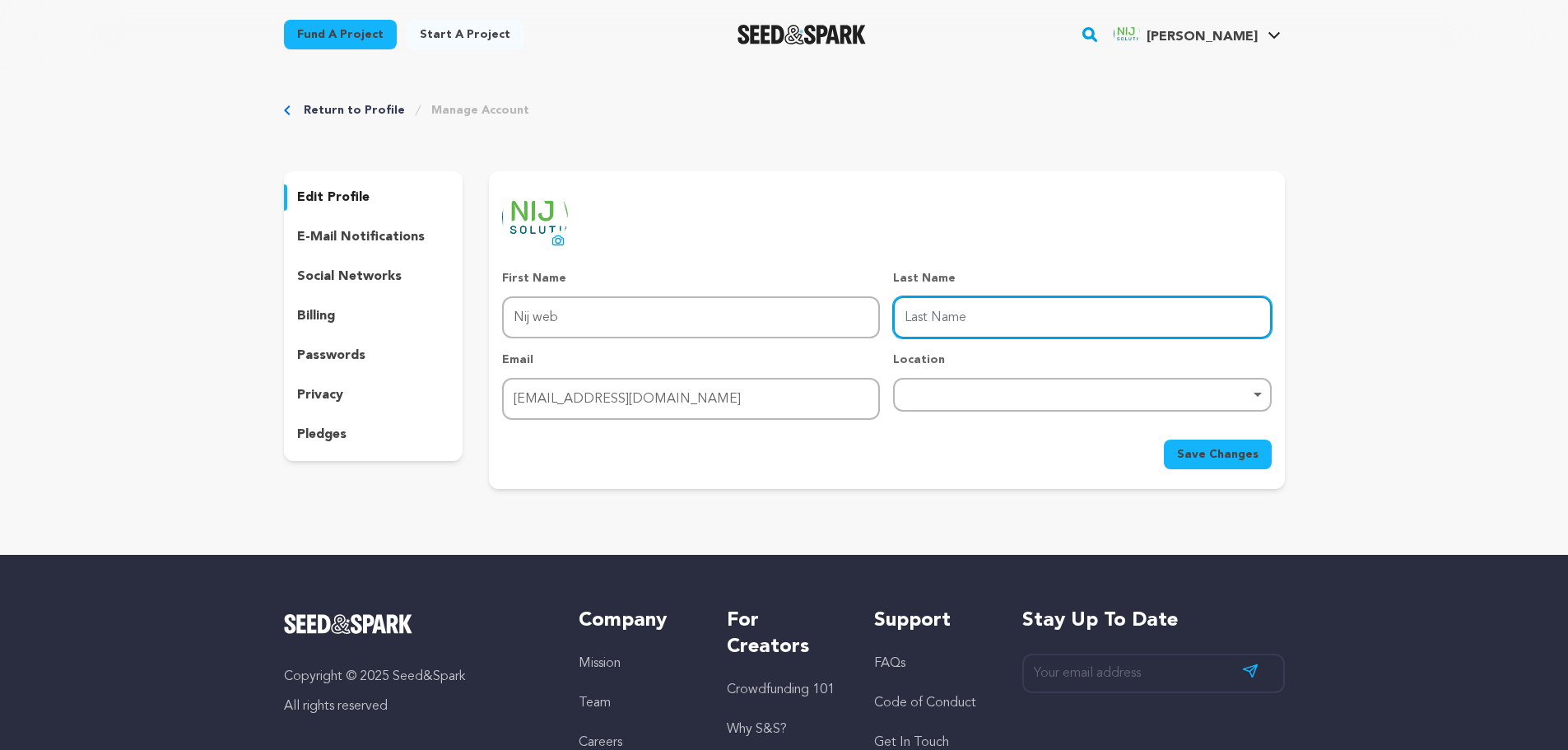
drag, startPoint x: 948, startPoint y: 330, endPoint x: 947, endPoint y: 344, distance: 14.0
click at [948, 330] on input "Last Name" at bounding box center [1082, 317] width 378 height 42
type input "solution"
click at [1190, 452] on span "Save Changes" at bounding box center [1218, 454] width 81 height 16
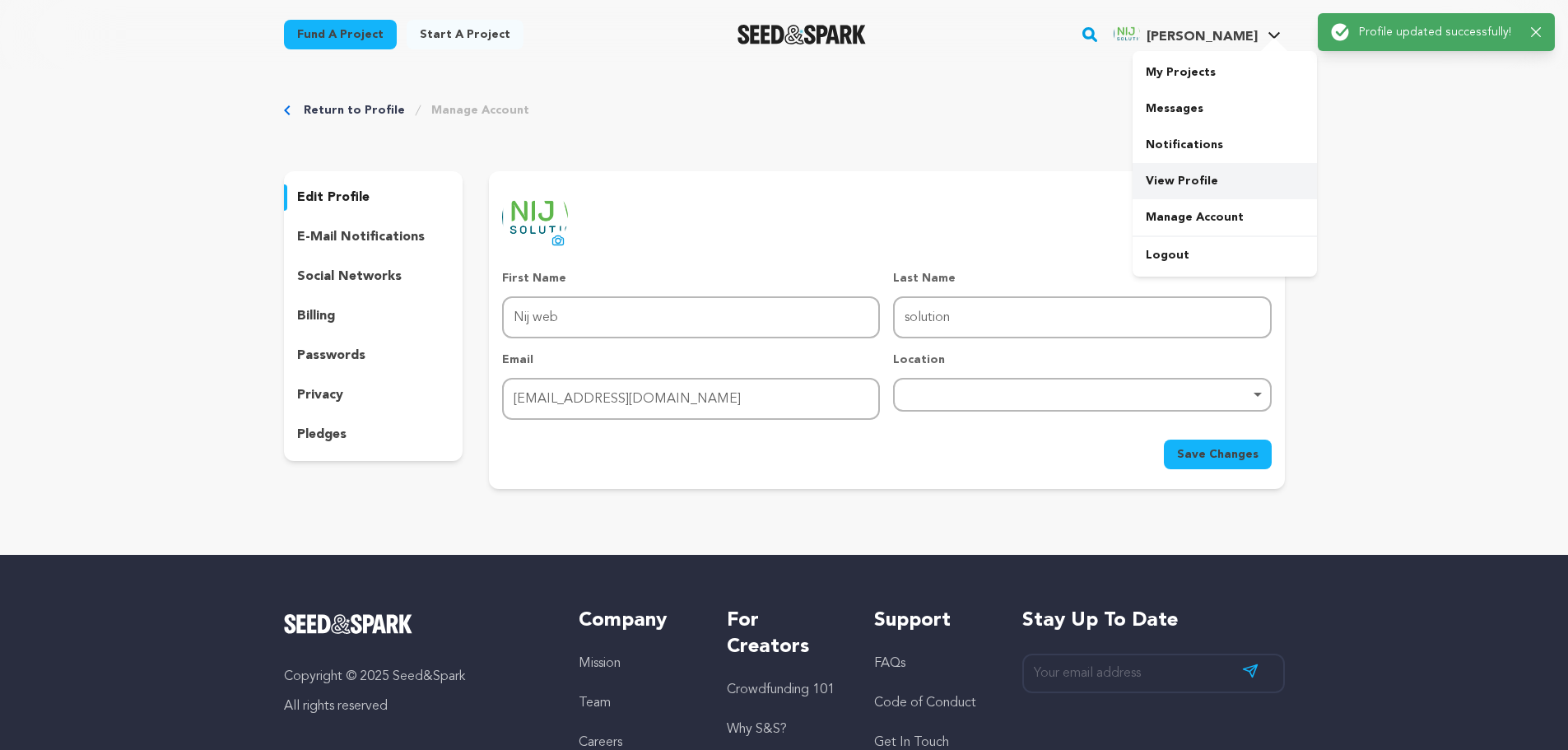
click at [1188, 179] on link "View Profile" at bounding box center [1224, 181] width 184 height 36
